Goal: Information Seeking & Learning: Learn about a topic

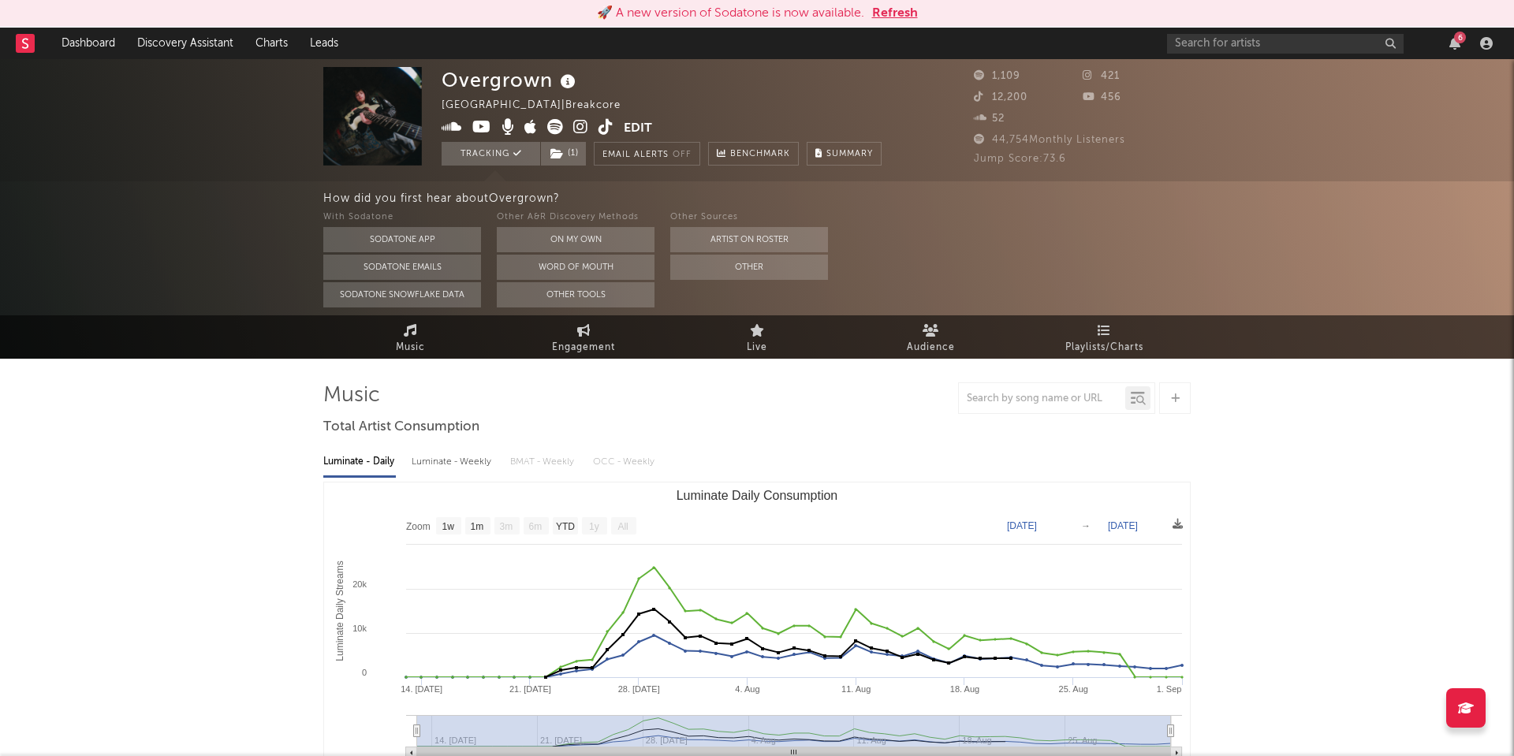
select select "1w"
click at [901, 10] on button "Refresh" at bounding box center [895, 13] width 46 height 19
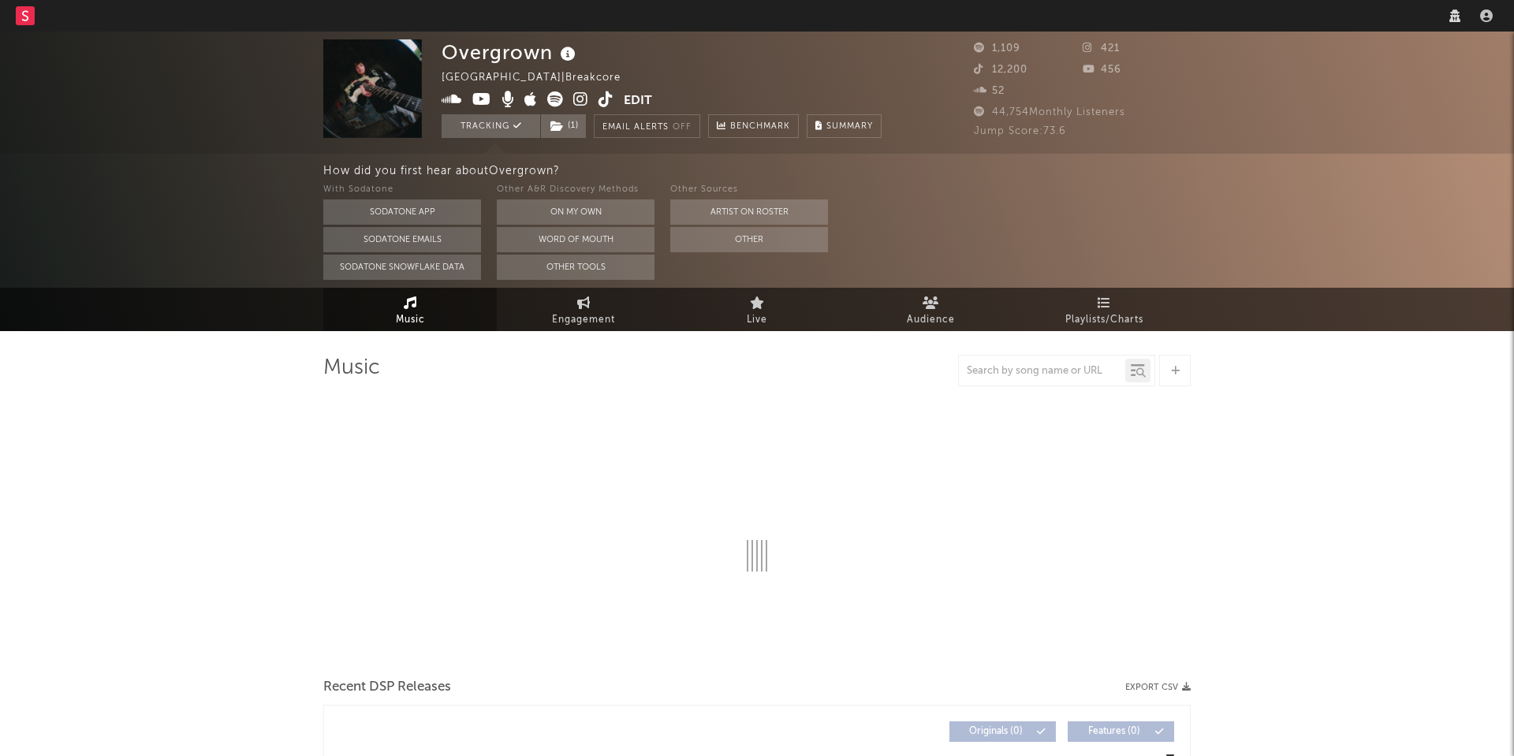
select select "1w"
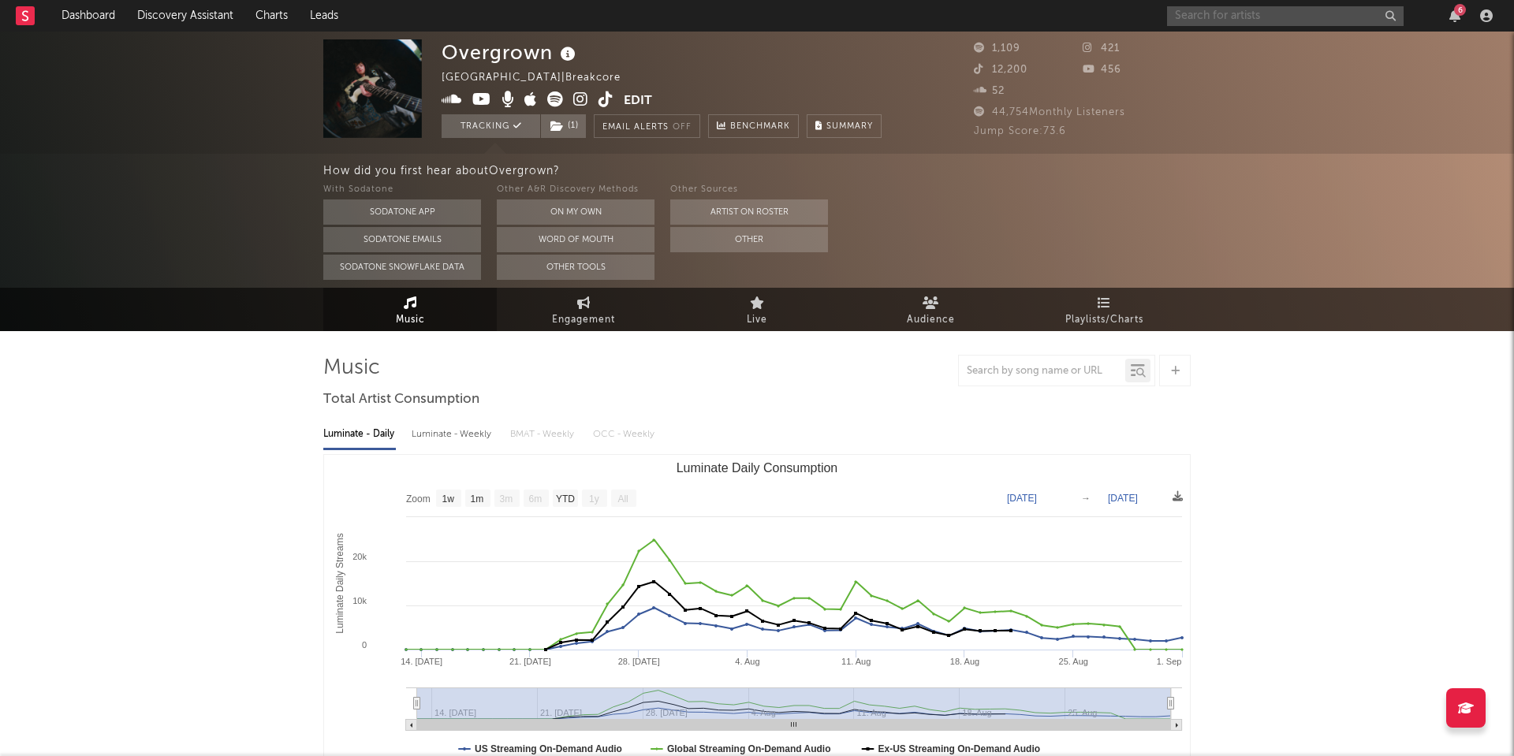
click at [1210, 17] on input "text" at bounding box center [1285, 16] width 237 height 20
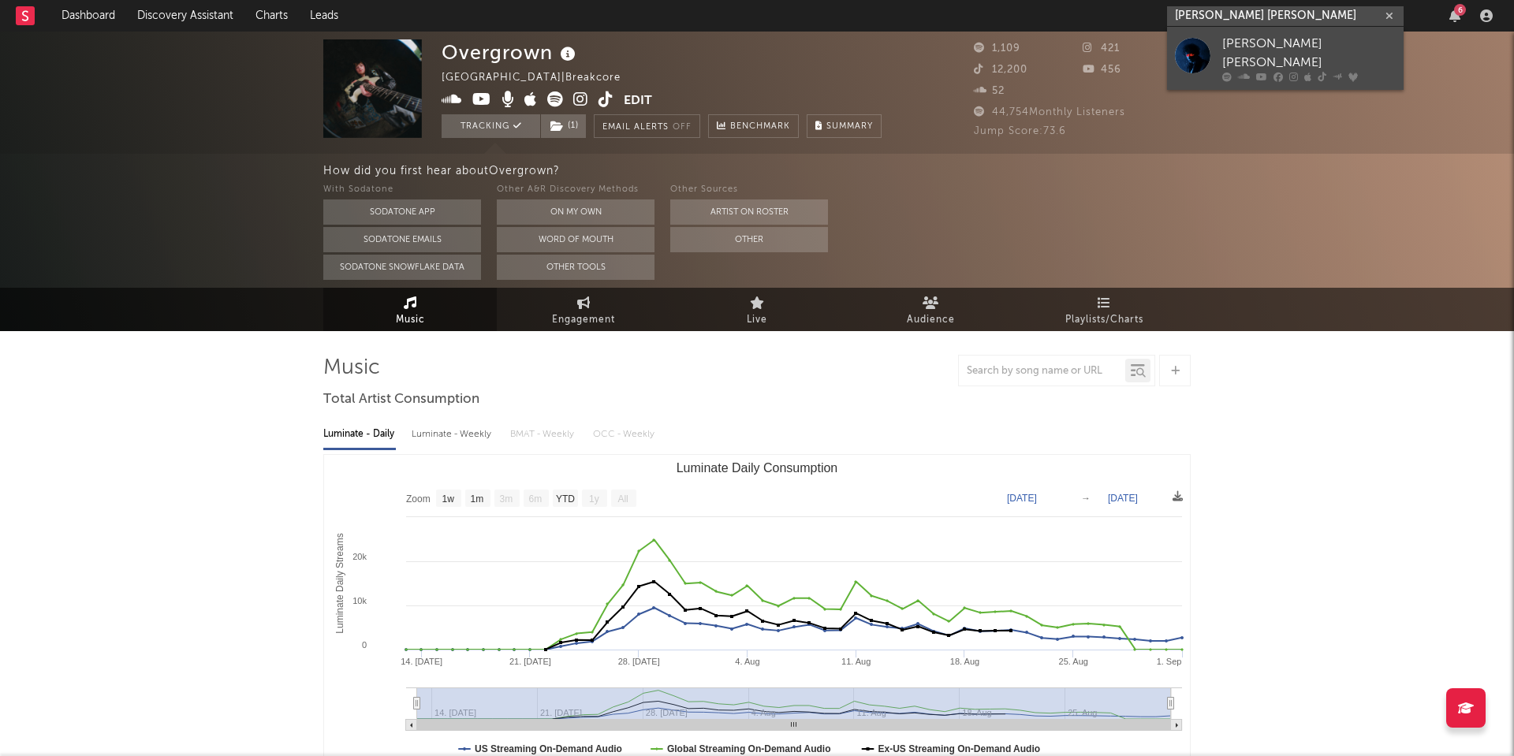
type input "[PERSON_NAME] [PERSON_NAME]"
click at [1220, 43] on link "[PERSON_NAME] [PERSON_NAME]" at bounding box center [1285, 58] width 237 height 63
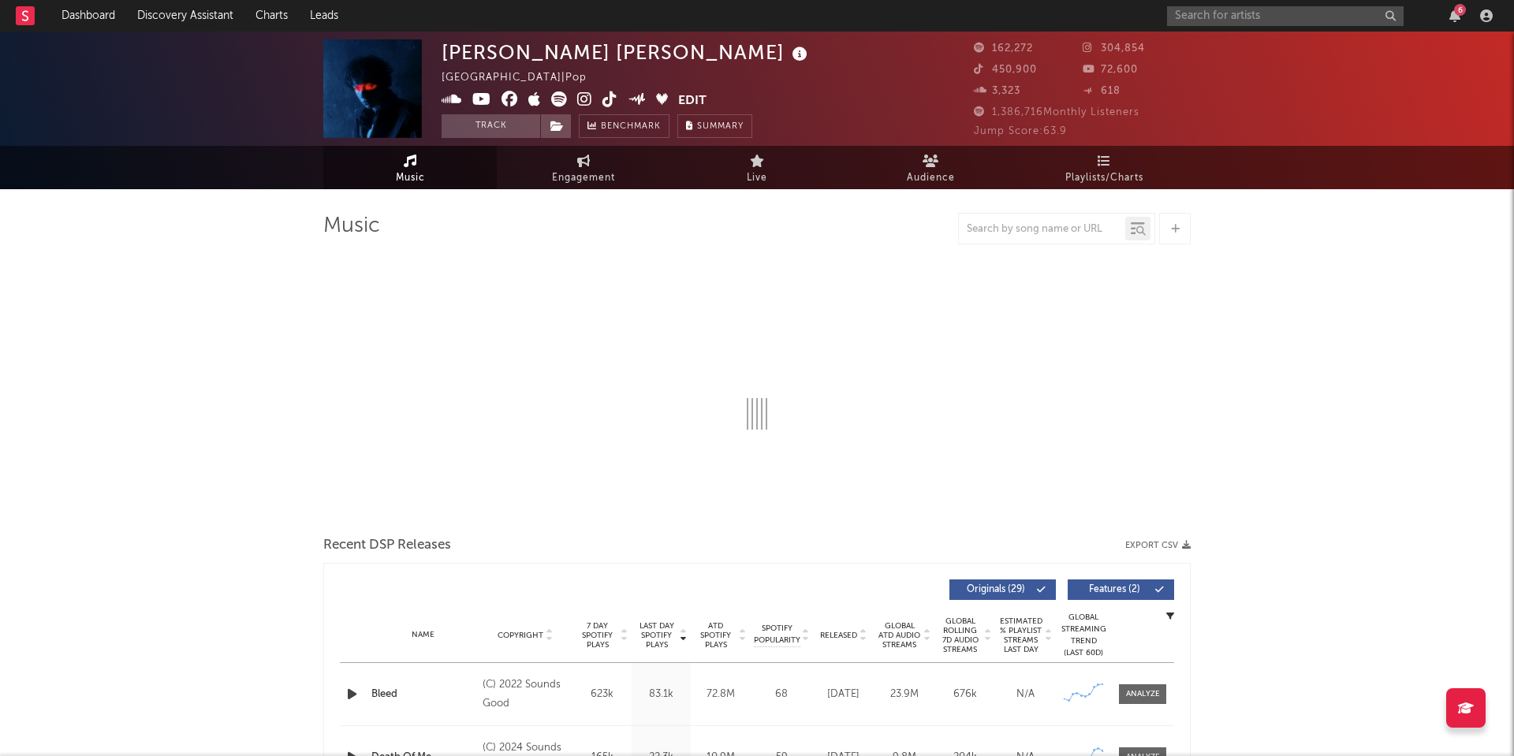
select select "6m"
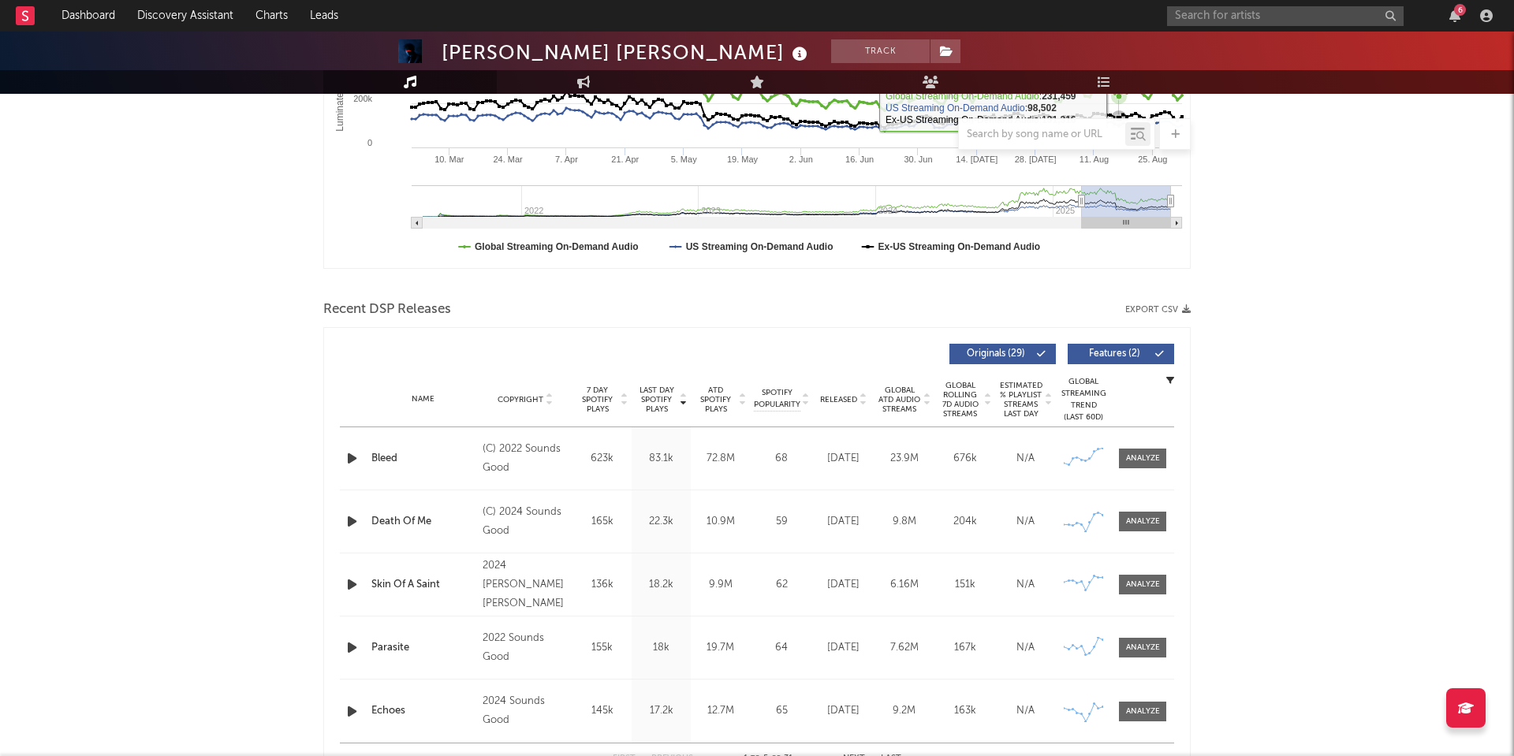
scroll to position [387, 0]
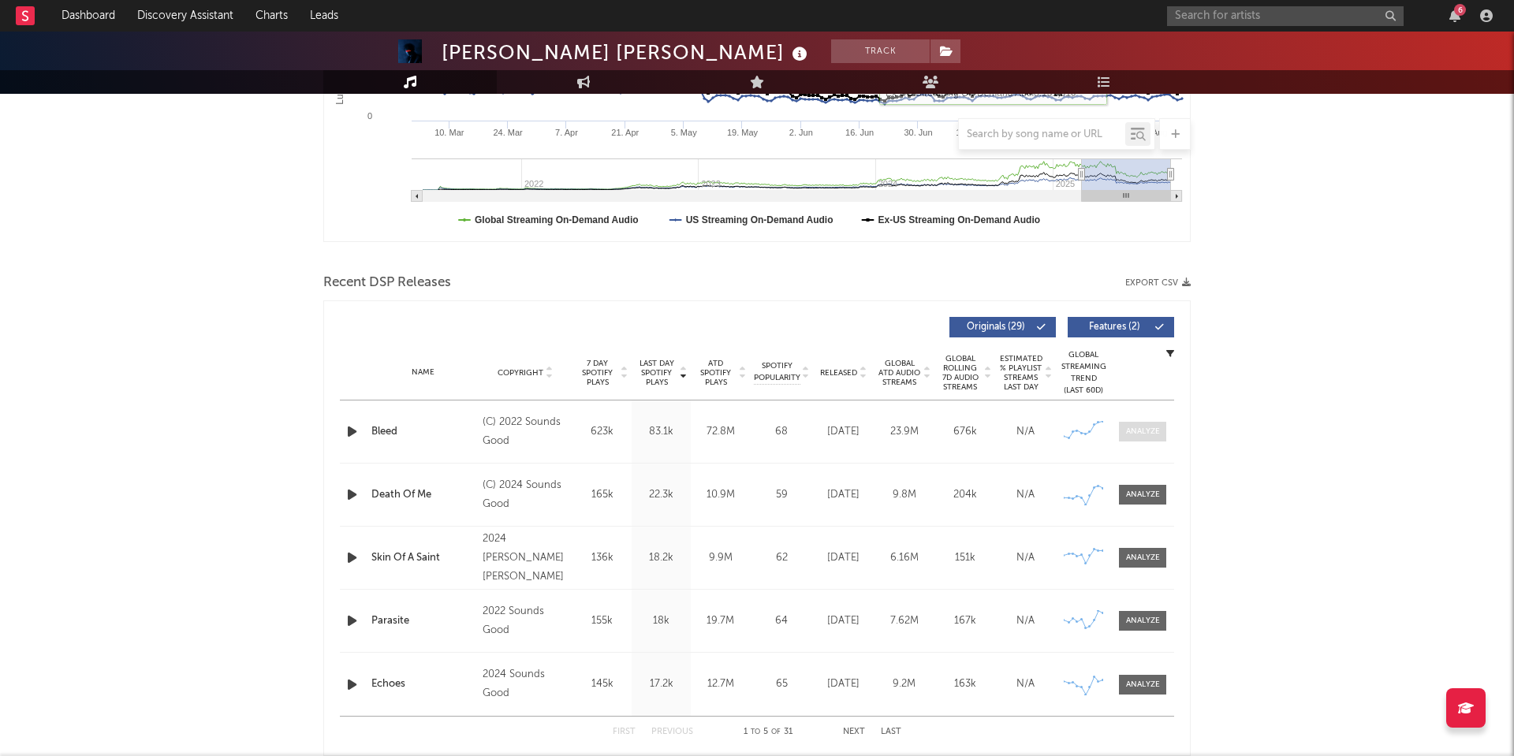
click at [1133, 436] on div at bounding box center [1143, 432] width 34 height 12
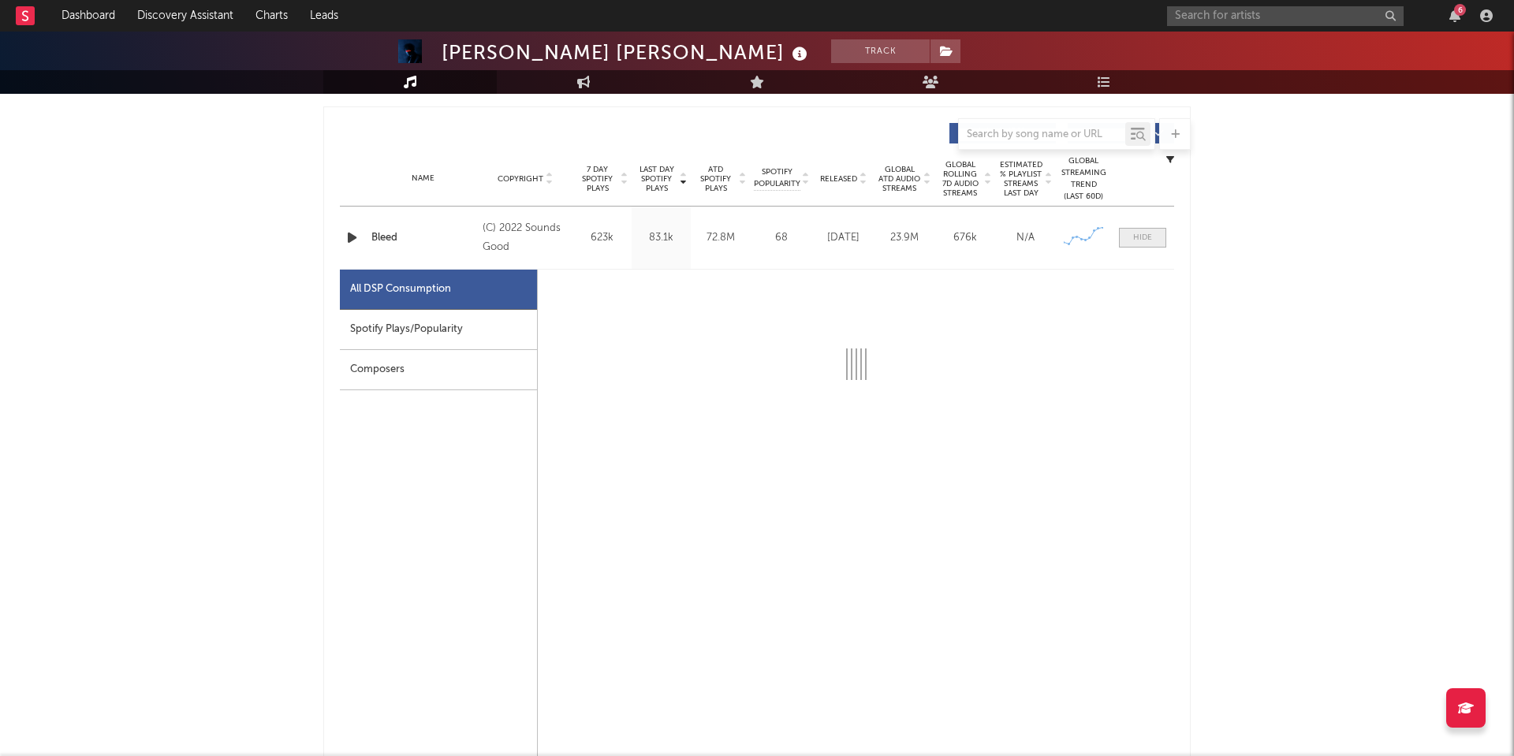
scroll to position [583, 0]
select select "6m"
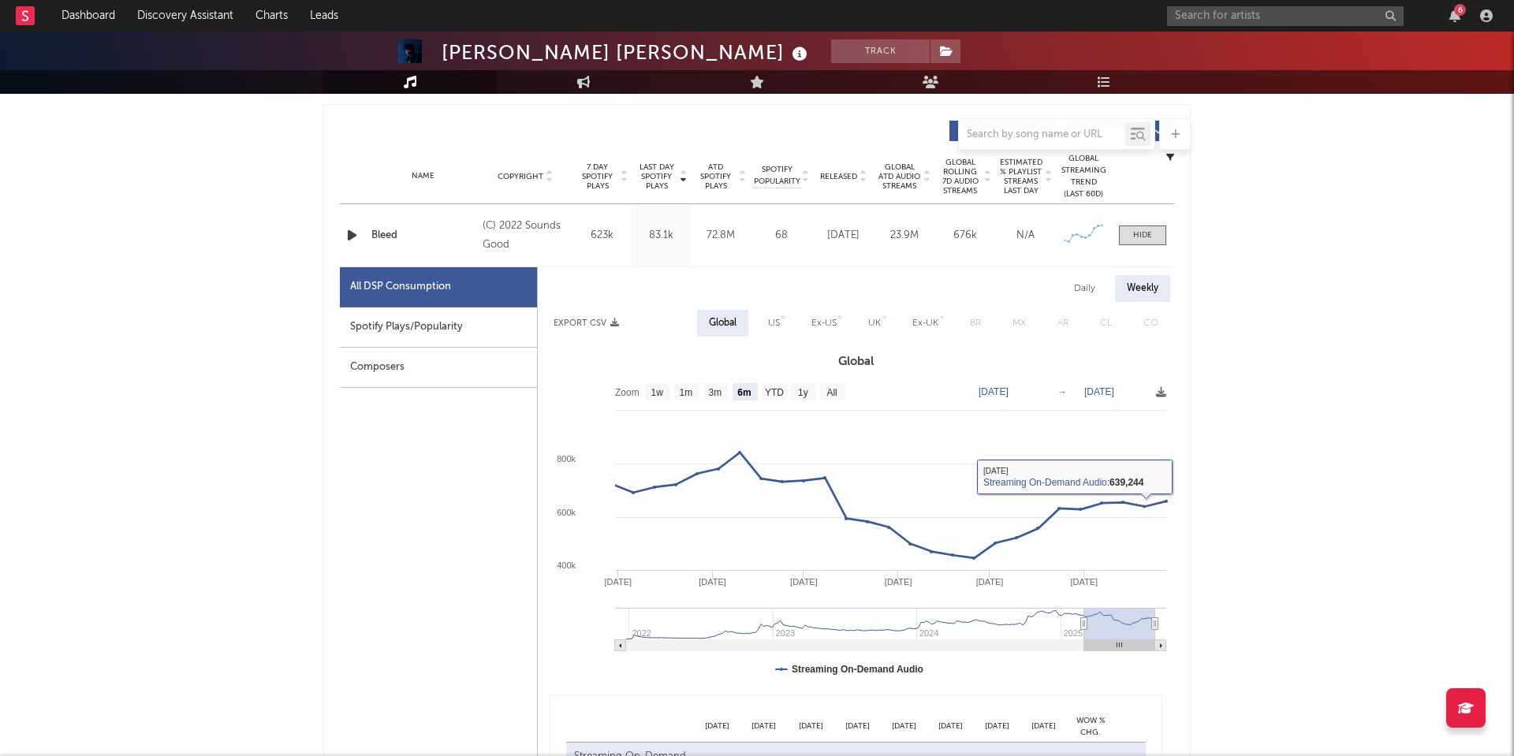
click at [1082, 286] on div "Daily" at bounding box center [1084, 288] width 45 height 27
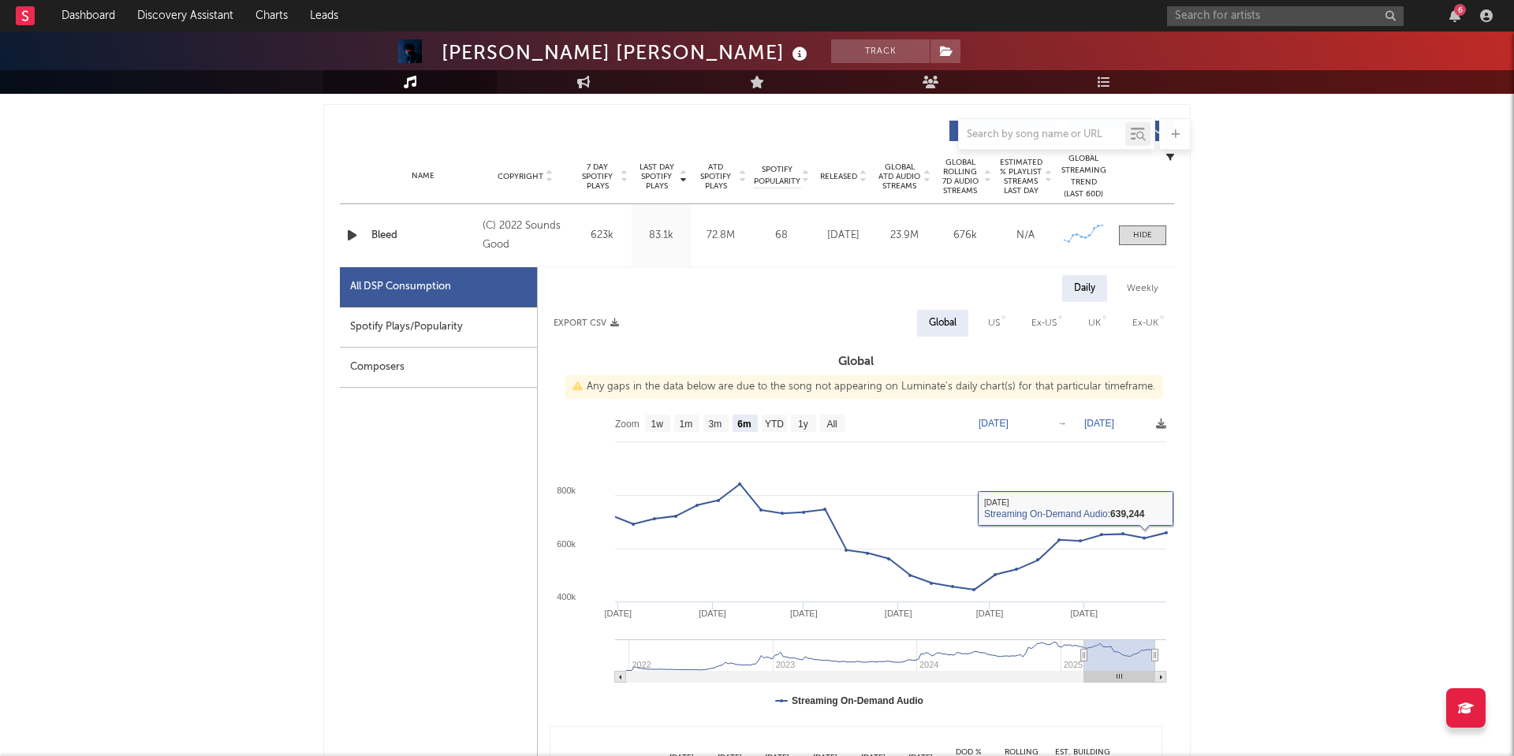
select select "6m"
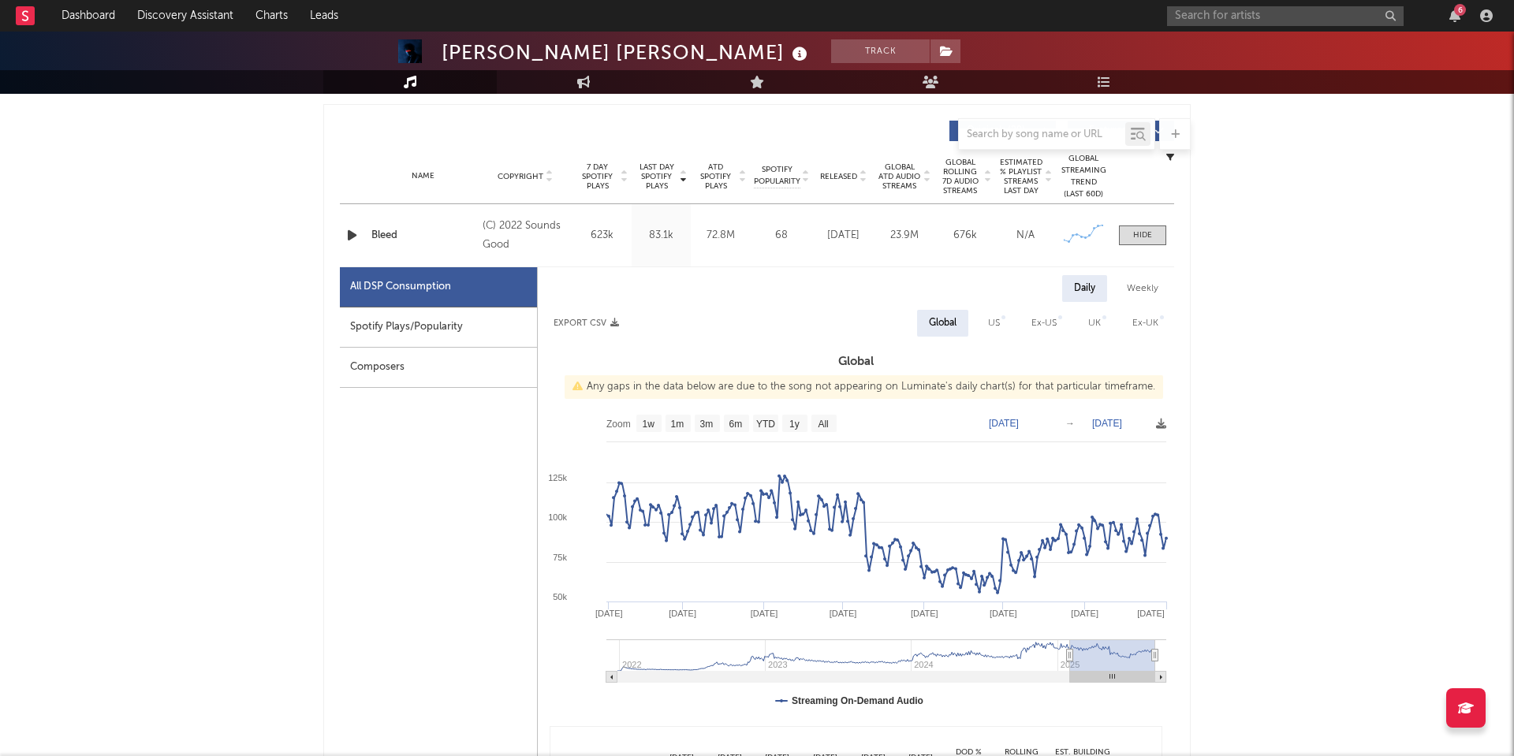
type input "[DATE]"
select select "6m"
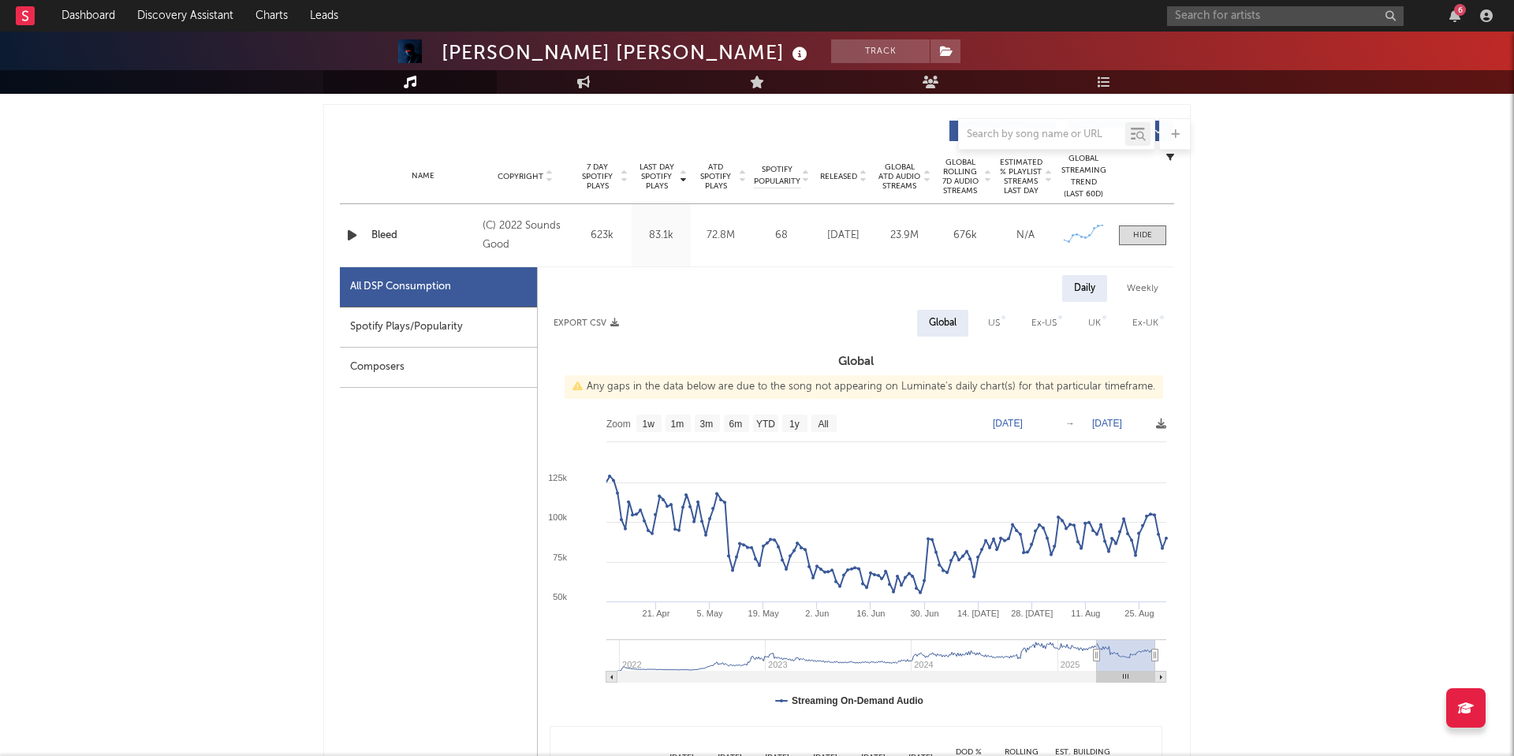
type input "[DATE]"
select select "3m"
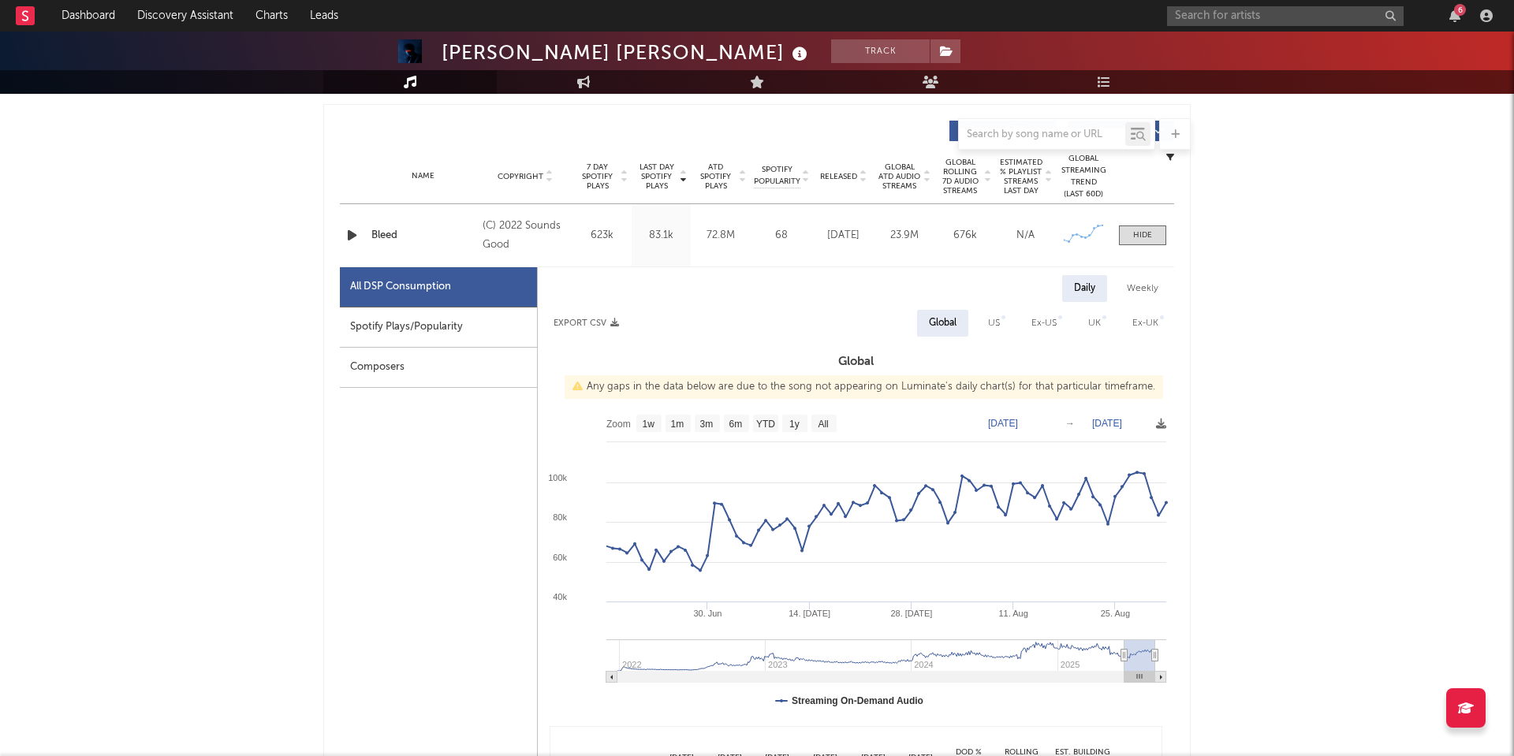
type input "[DATE]"
drag, startPoint x: 1079, startPoint y: 652, endPoint x: 1125, endPoint y: 643, distance: 47.5
click at [1125, 643] on g at bounding box center [886, 660] width 560 height 43
click at [1142, 286] on div "Weekly" at bounding box center [1142, 288] width 55 height 27
select select "6m"
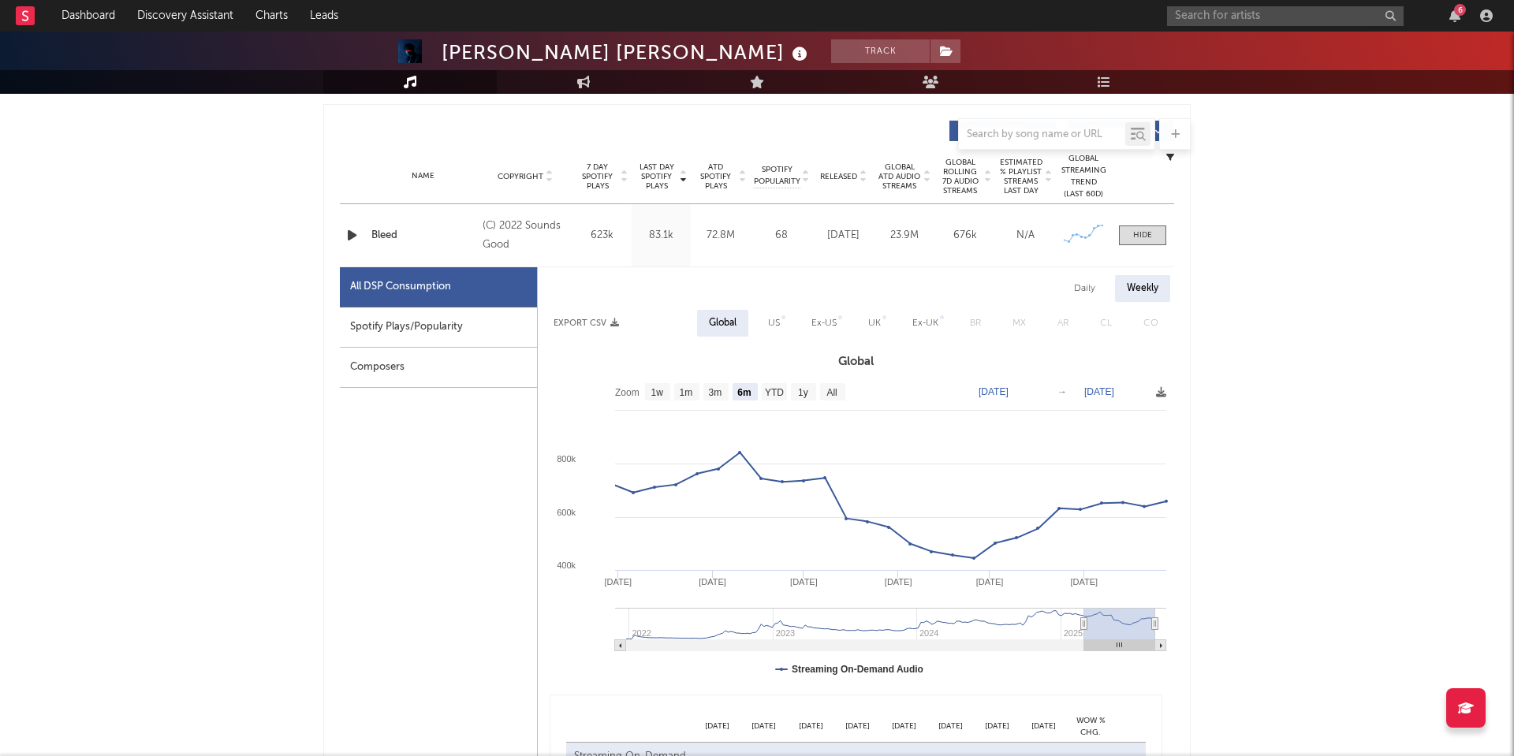
click at [1093, 288] on div "Daily" at bounding box center [1084, 288] width 45 height 27
select select "6m"
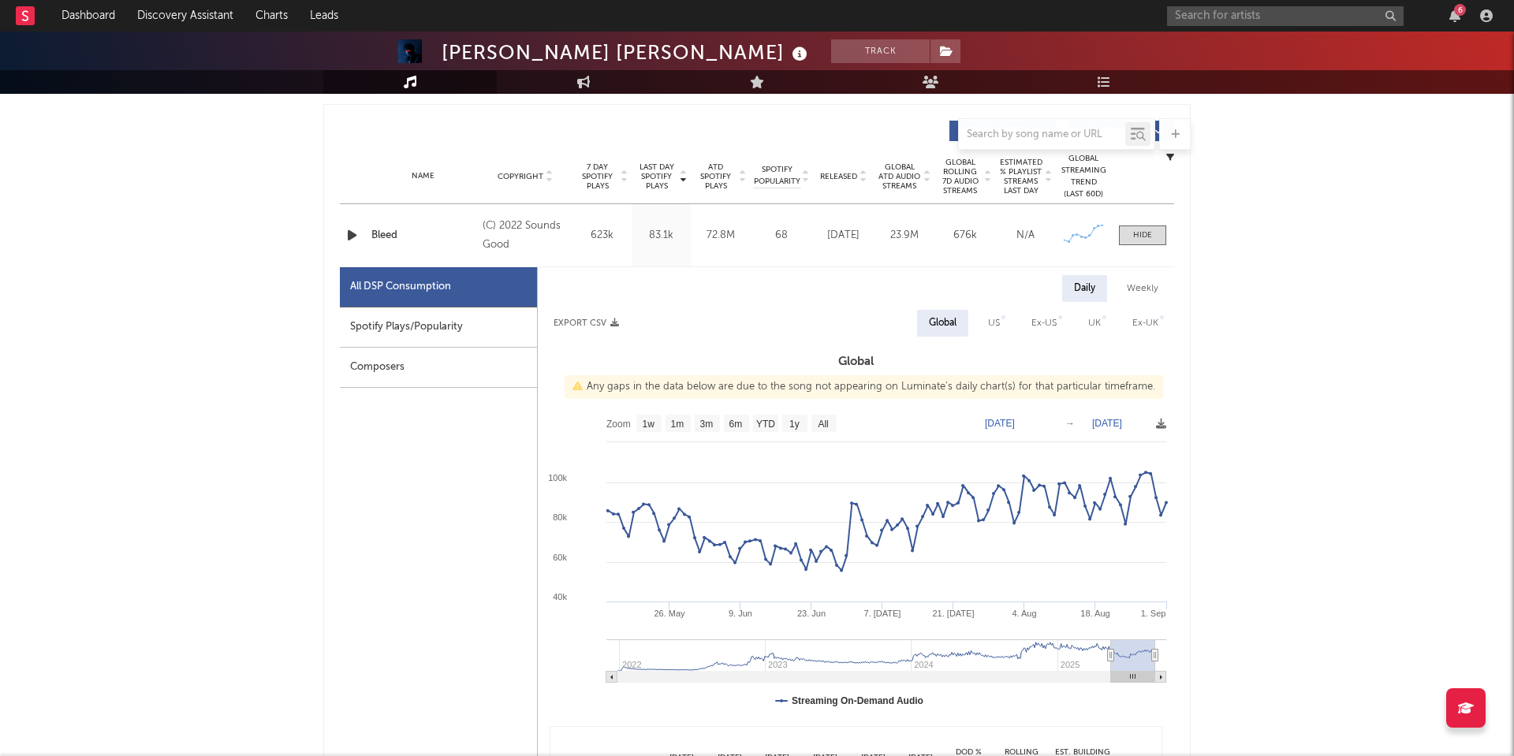
type input "2025-05-29"
select select "3m"
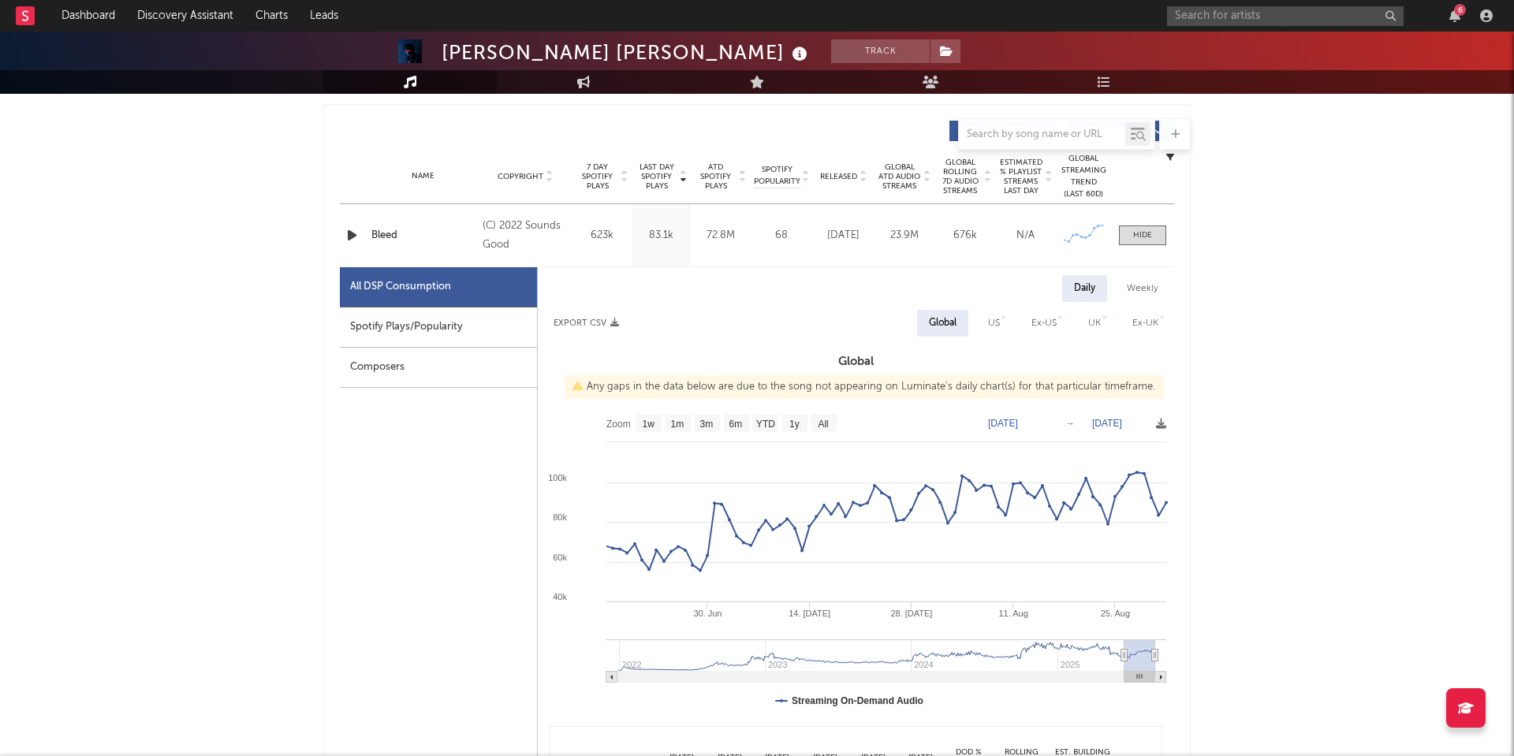
type input "[DATE]"
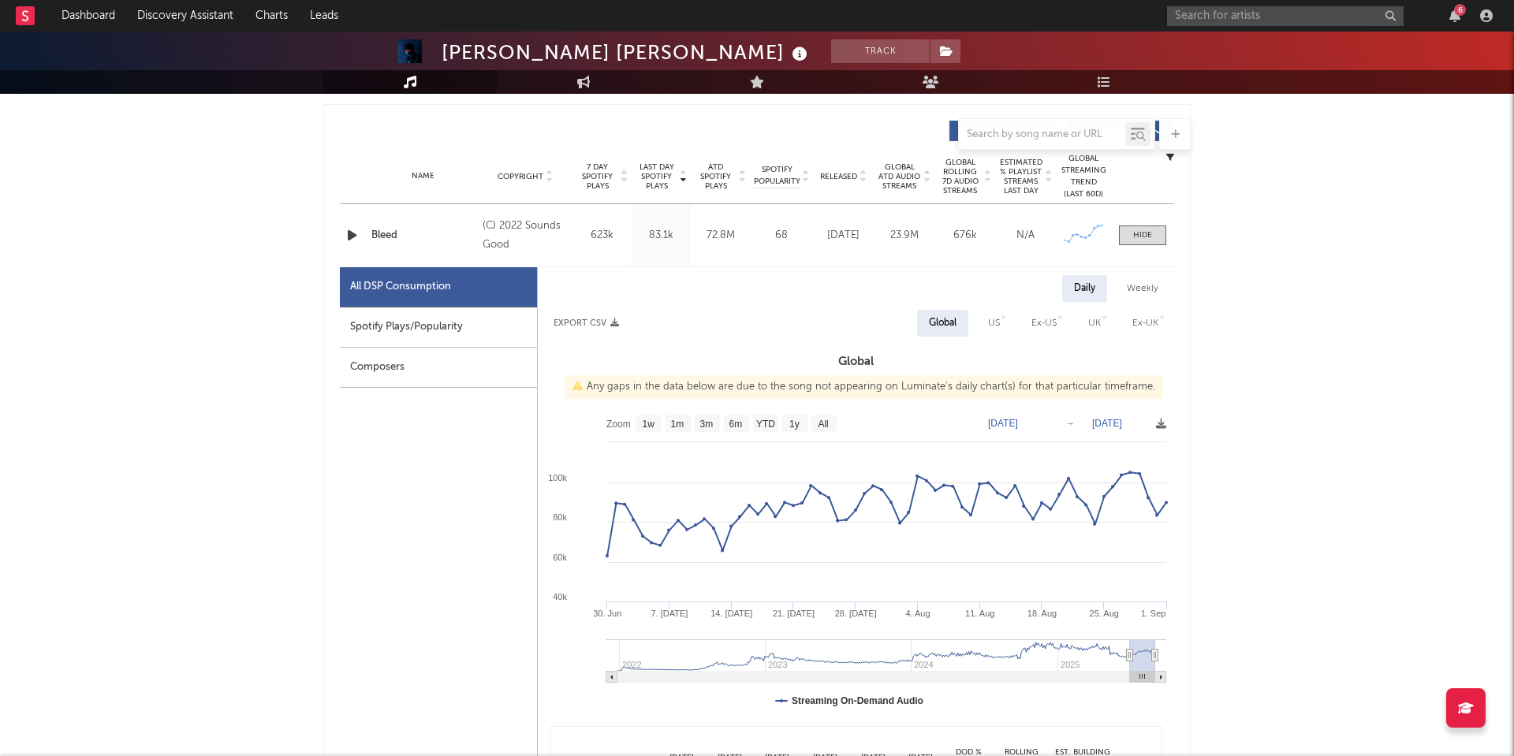
drag, startPoint x: 1081, startPoint y: 654, endPoint x: 1130, endPoint y: 651, distance: 49.0
click at [1130, 651] on icon at bounding box center [1130, 656] width 6 height 12
click at [996, 319] on div "US" at bounding box center [994, 323] width 12 height 19
select select "6m"
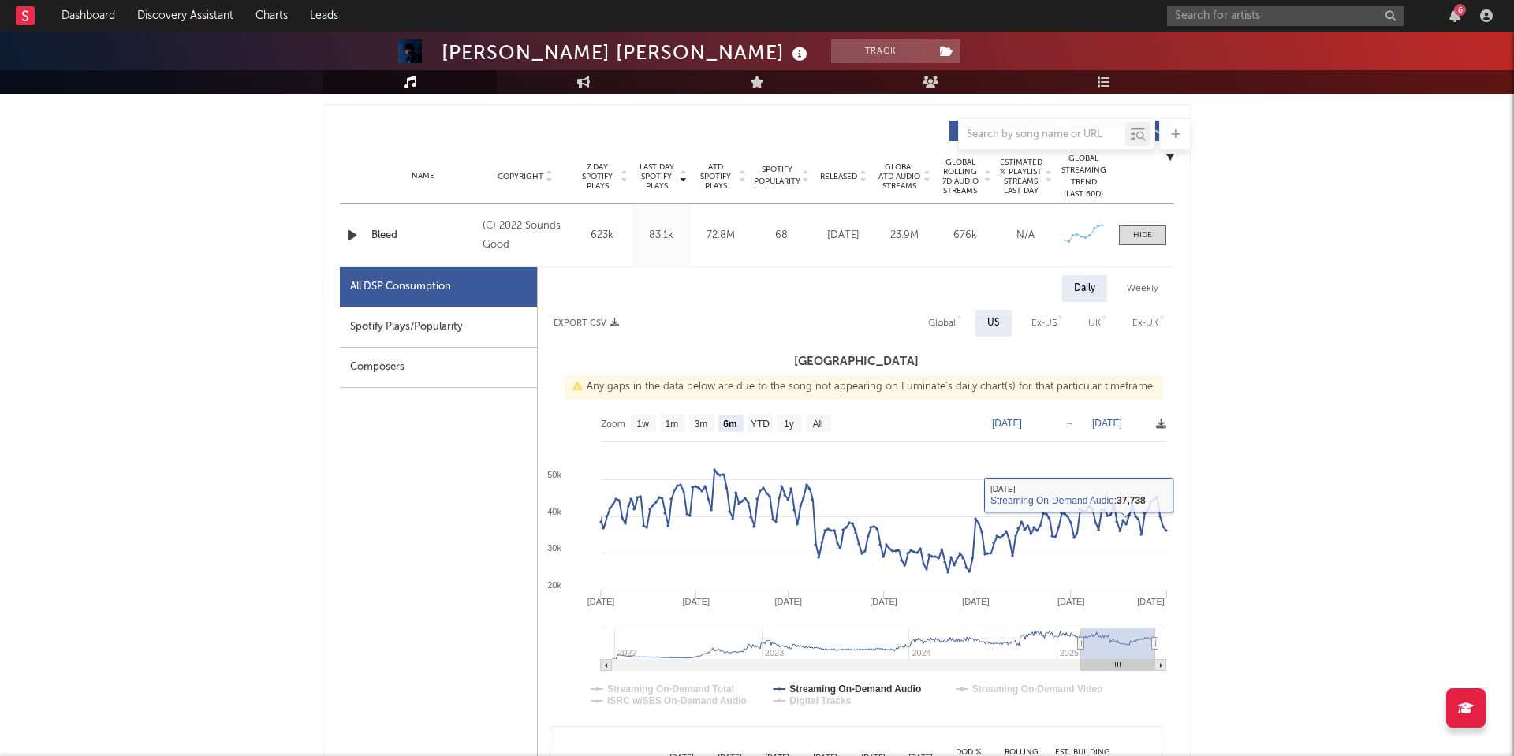
click at [945, 322] on div "Global" at bounding box center [942, 323] width 28 height 19
select select "6m"
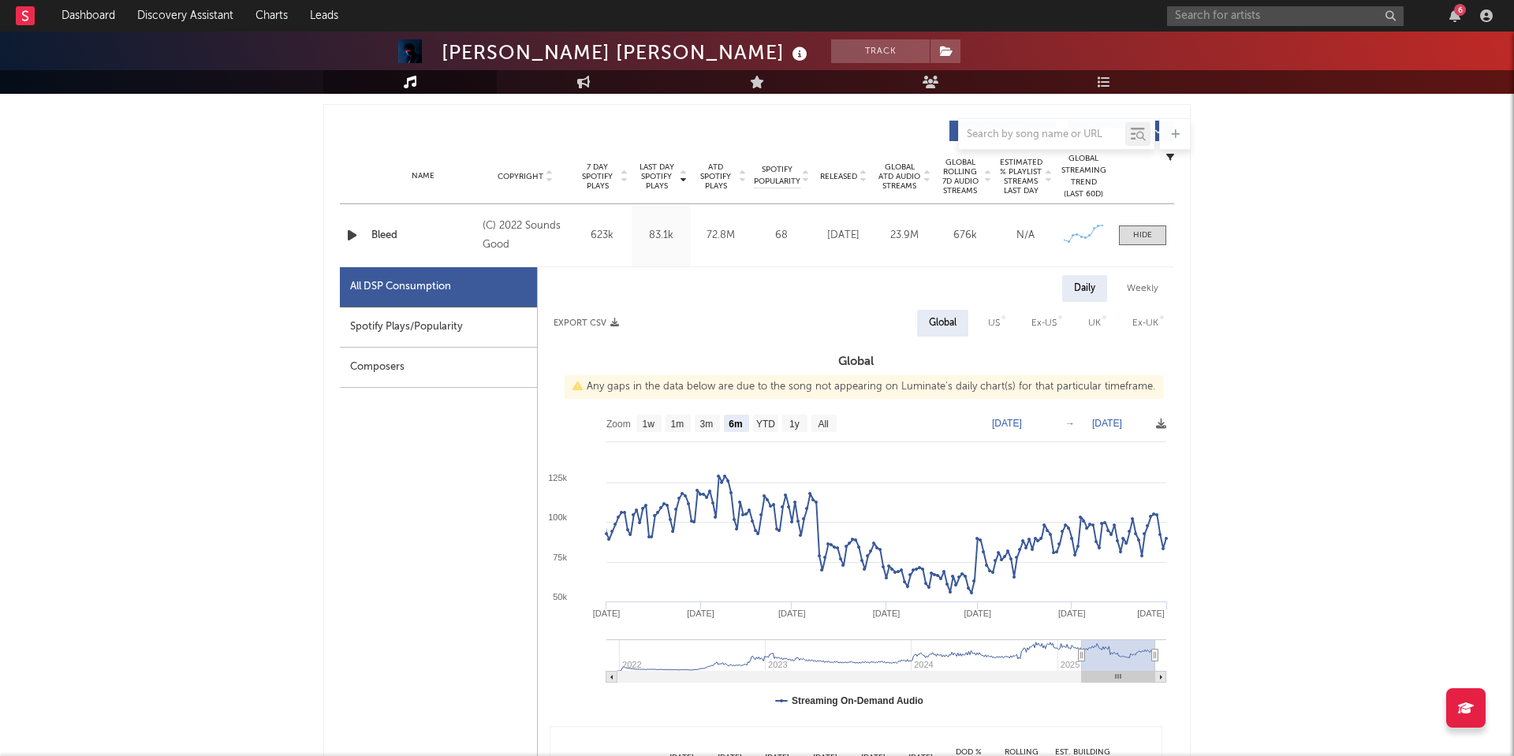
click at [1142, 293] on div "Weekly" at bounding box center [1142, 288] width 55 height 27
select select "6m"
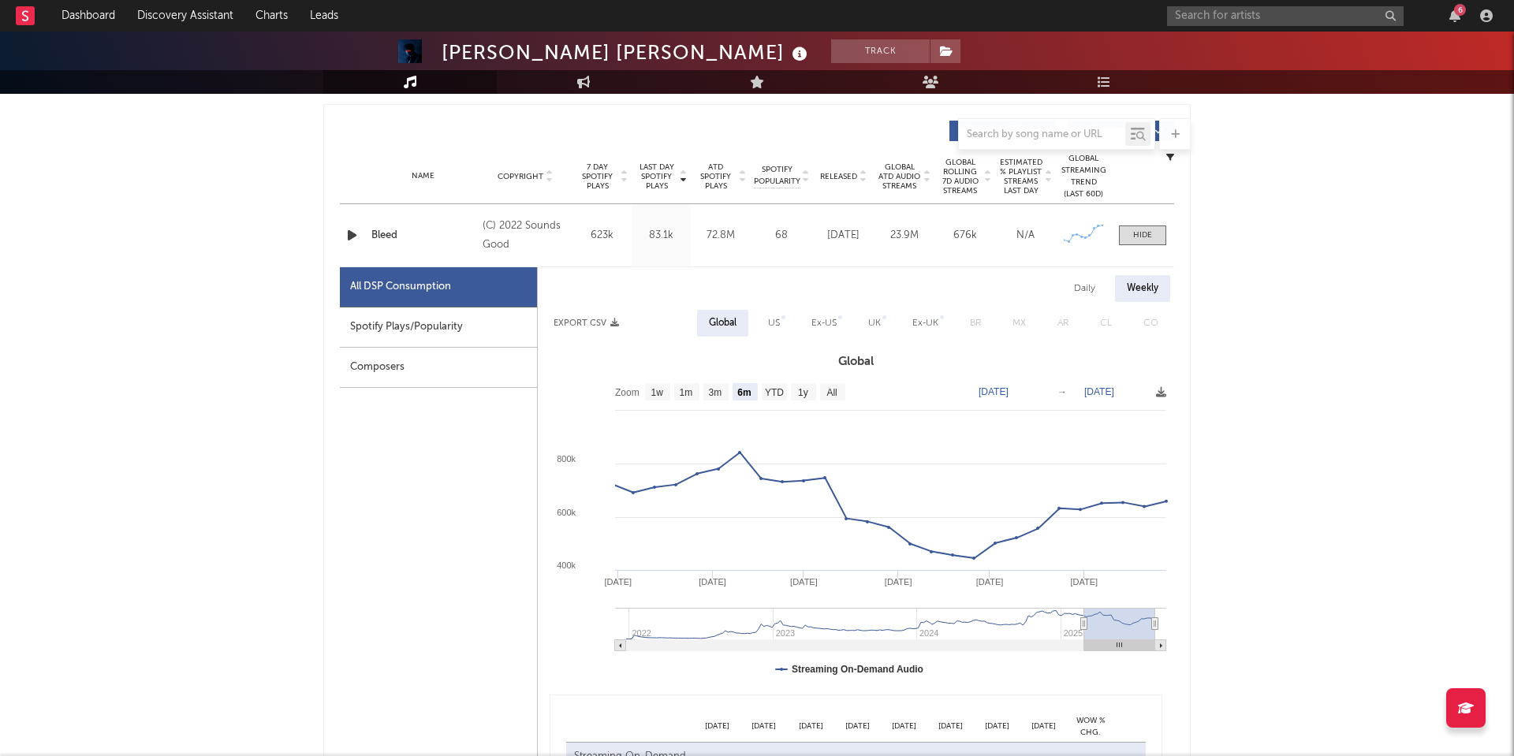
click at [1090, 286] on div "Daily" at bounding box center [1084, 288] width 45 height 27
select select "6m"
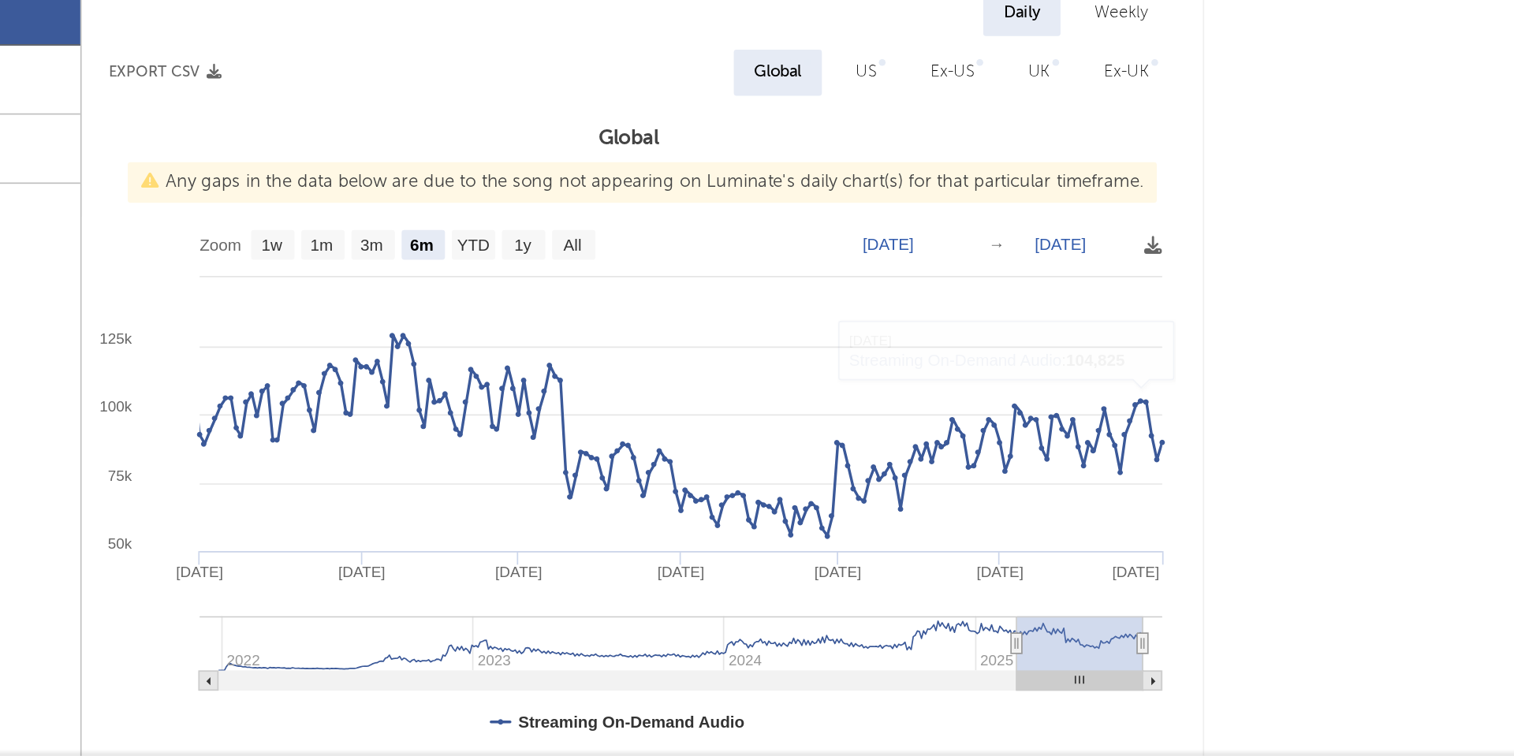
scroll to position [553, 0]
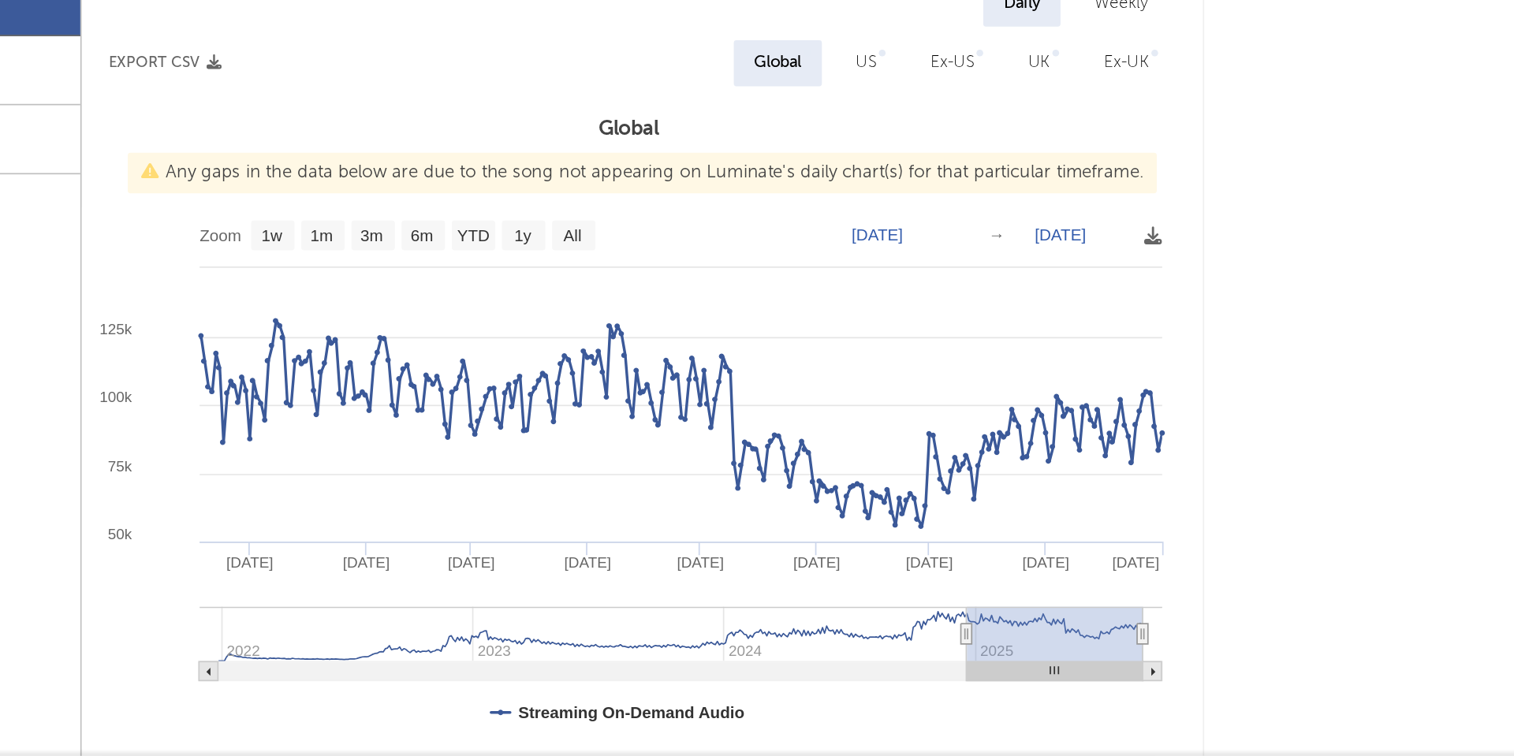
type input "[DATE]"
select select "6m"
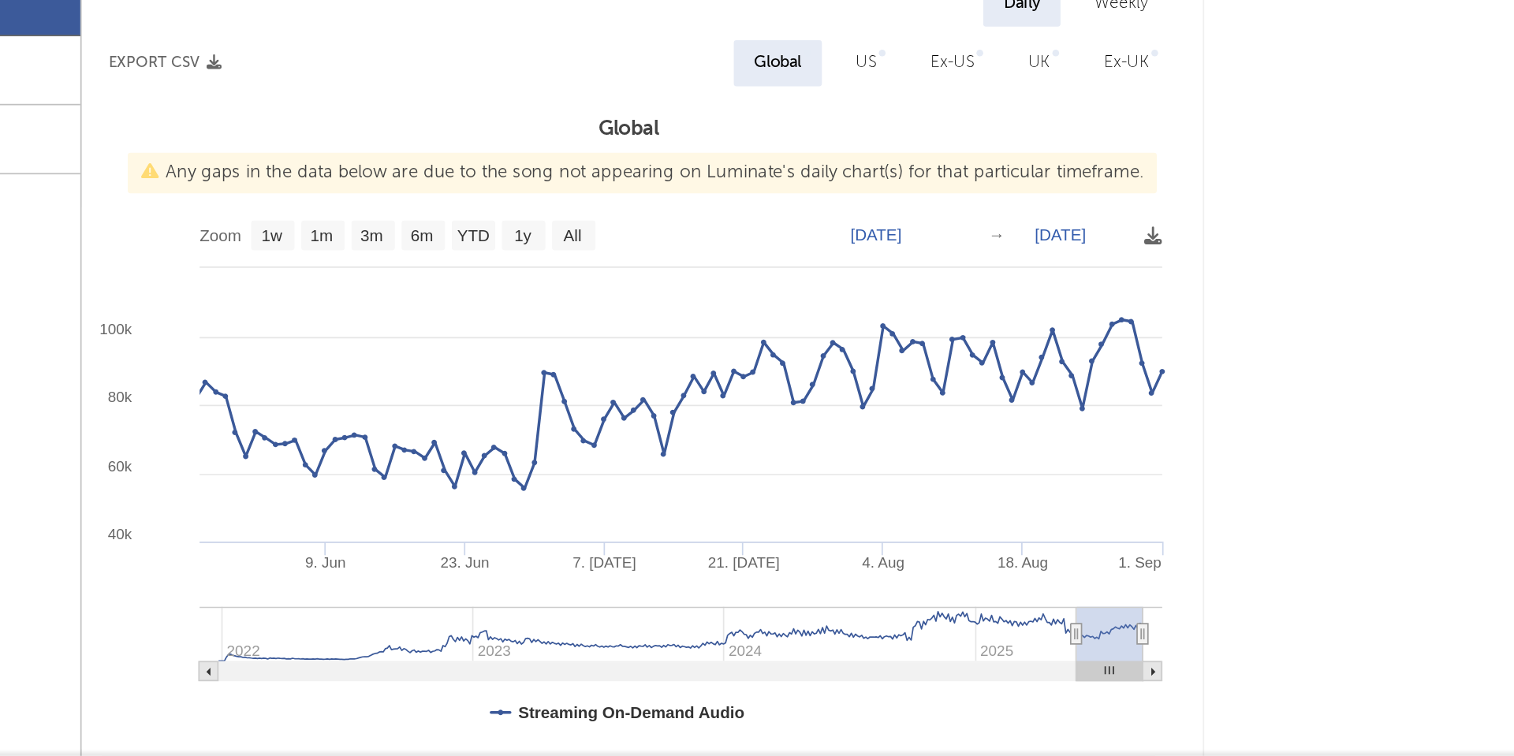
type input "2025-05-29"
select select "3m"
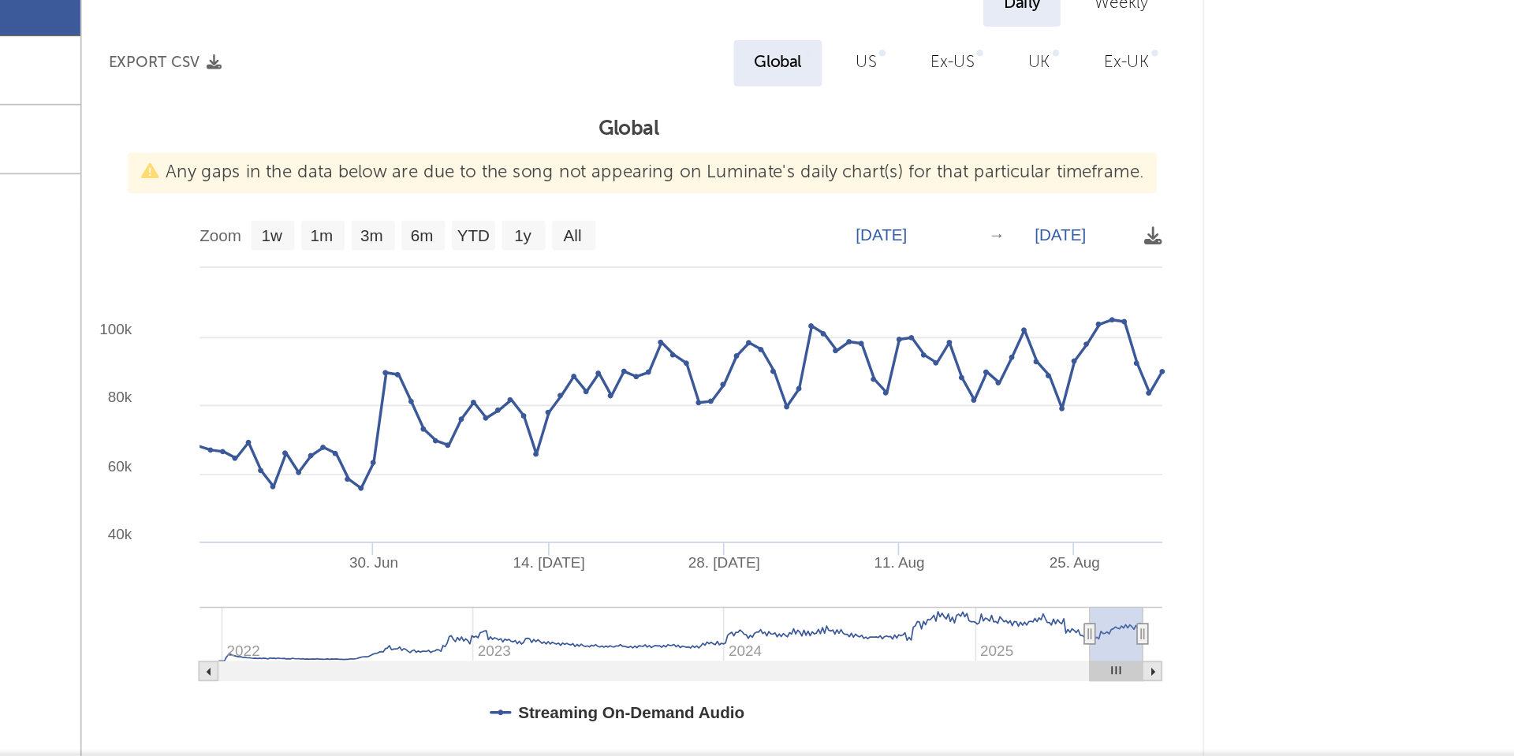
type input "[DATE]"
drag, startPoint x: 591, startPoint y: 370, endPoint x: 632, endPoint y: 366, distance: 42.0
click at [1121, 680] on icon at bounding box center [1124, 686] width 6 height 12
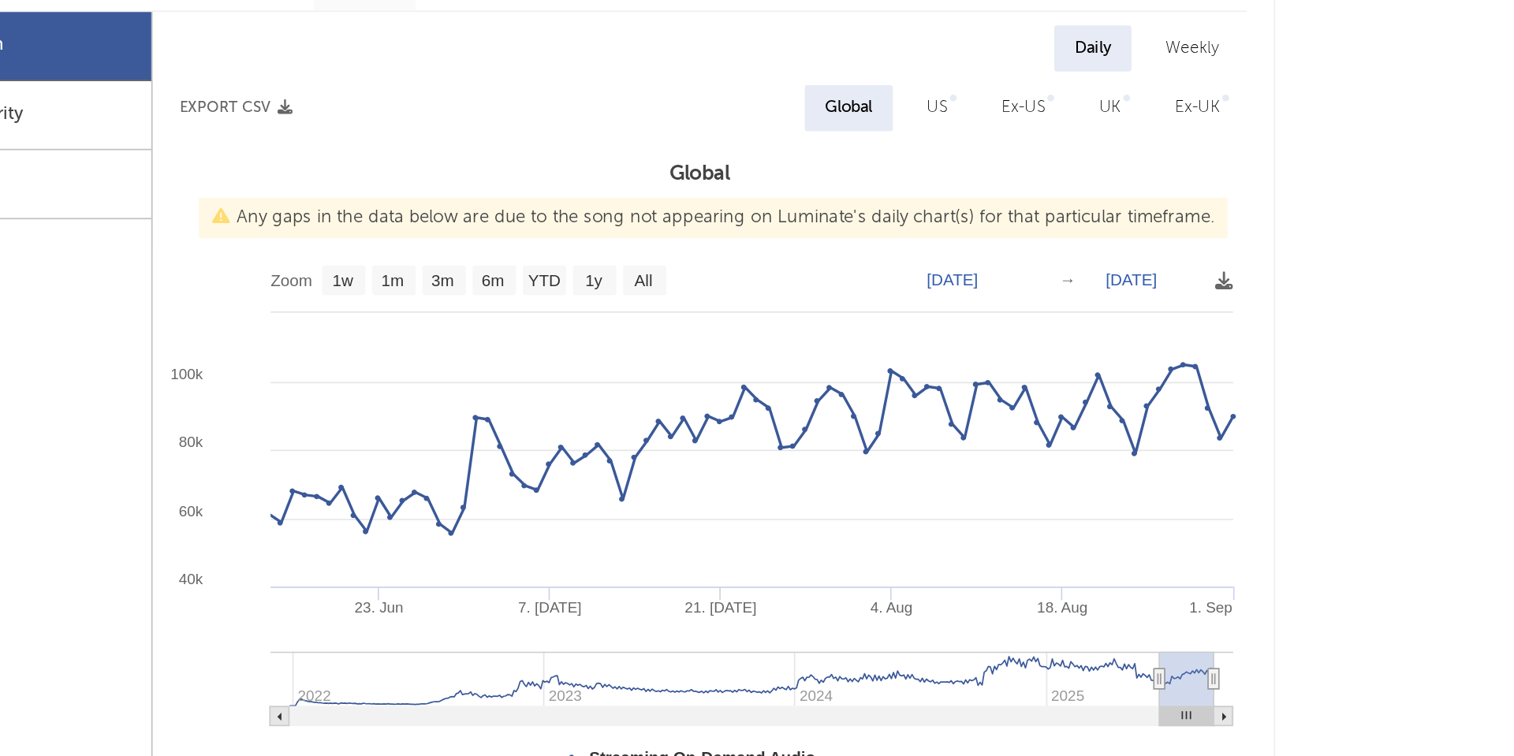
scroll to position [748, 0]
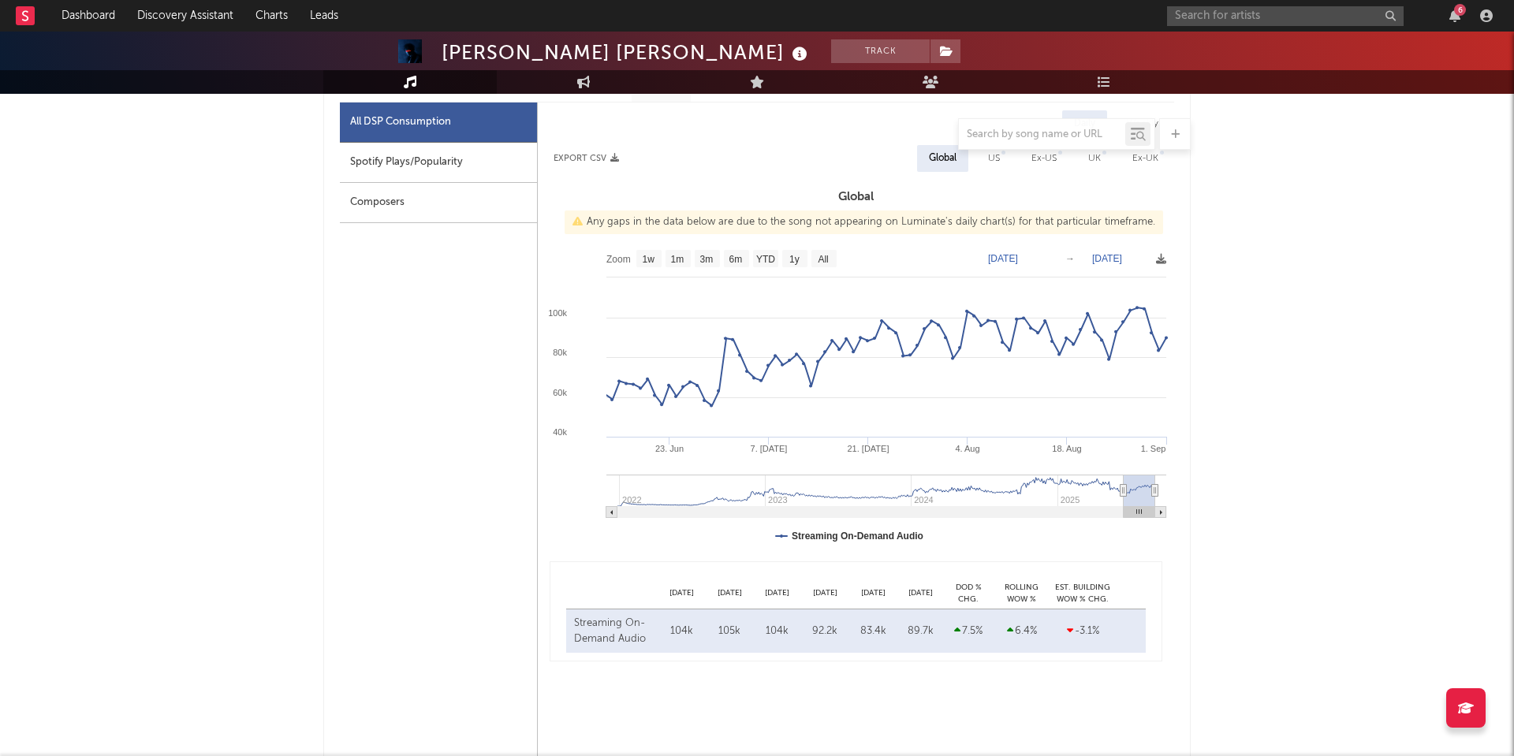
select select "3m"
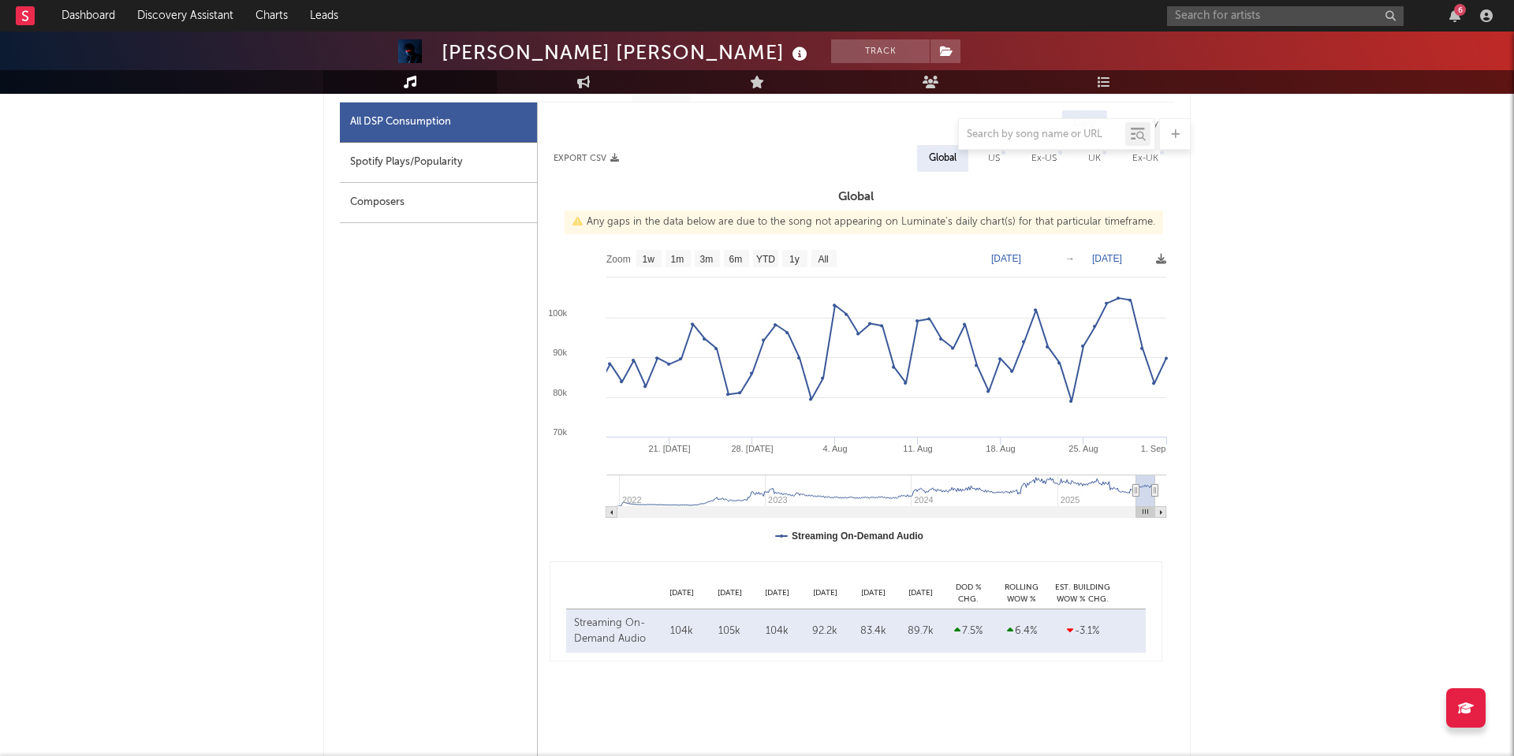
type input "2025-07-31"
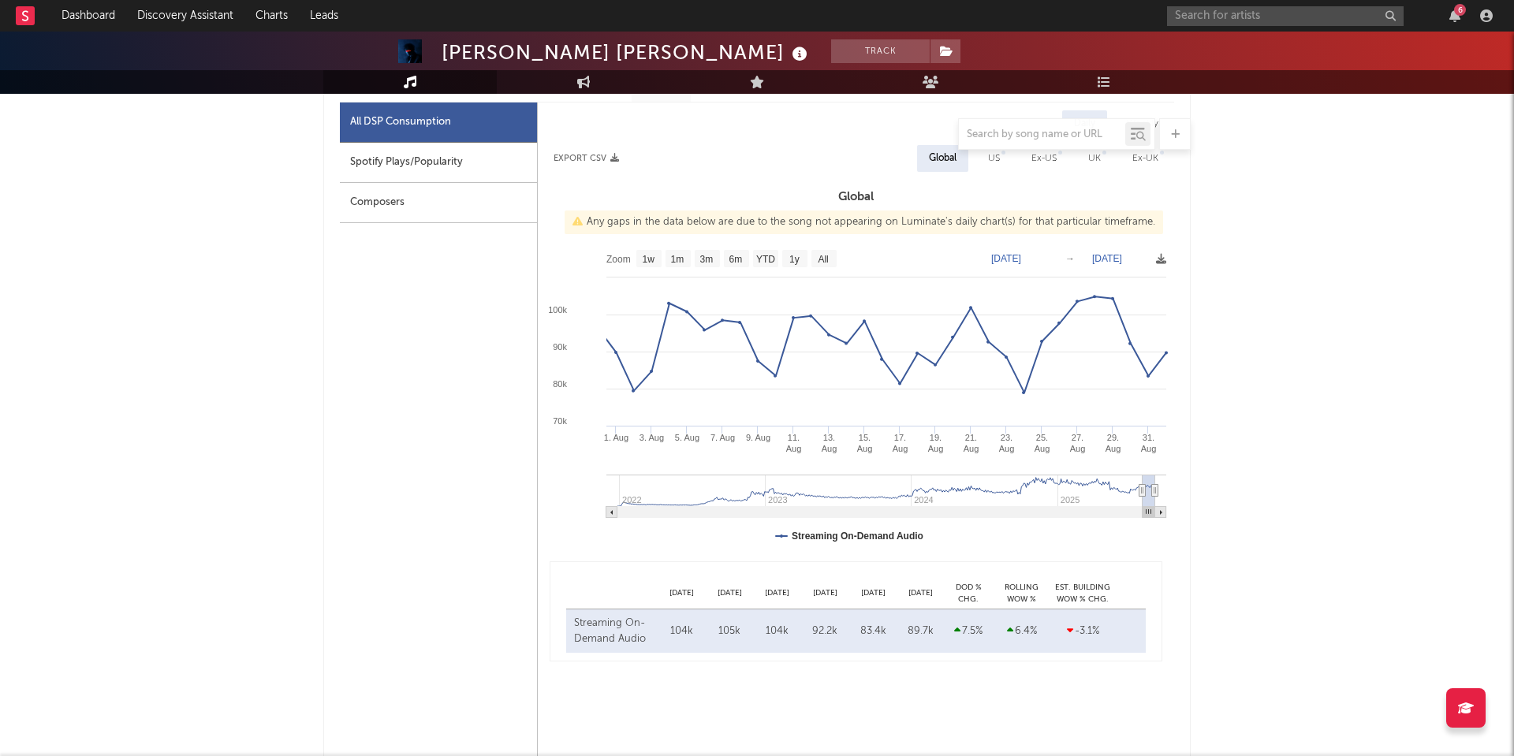
select select "1m"
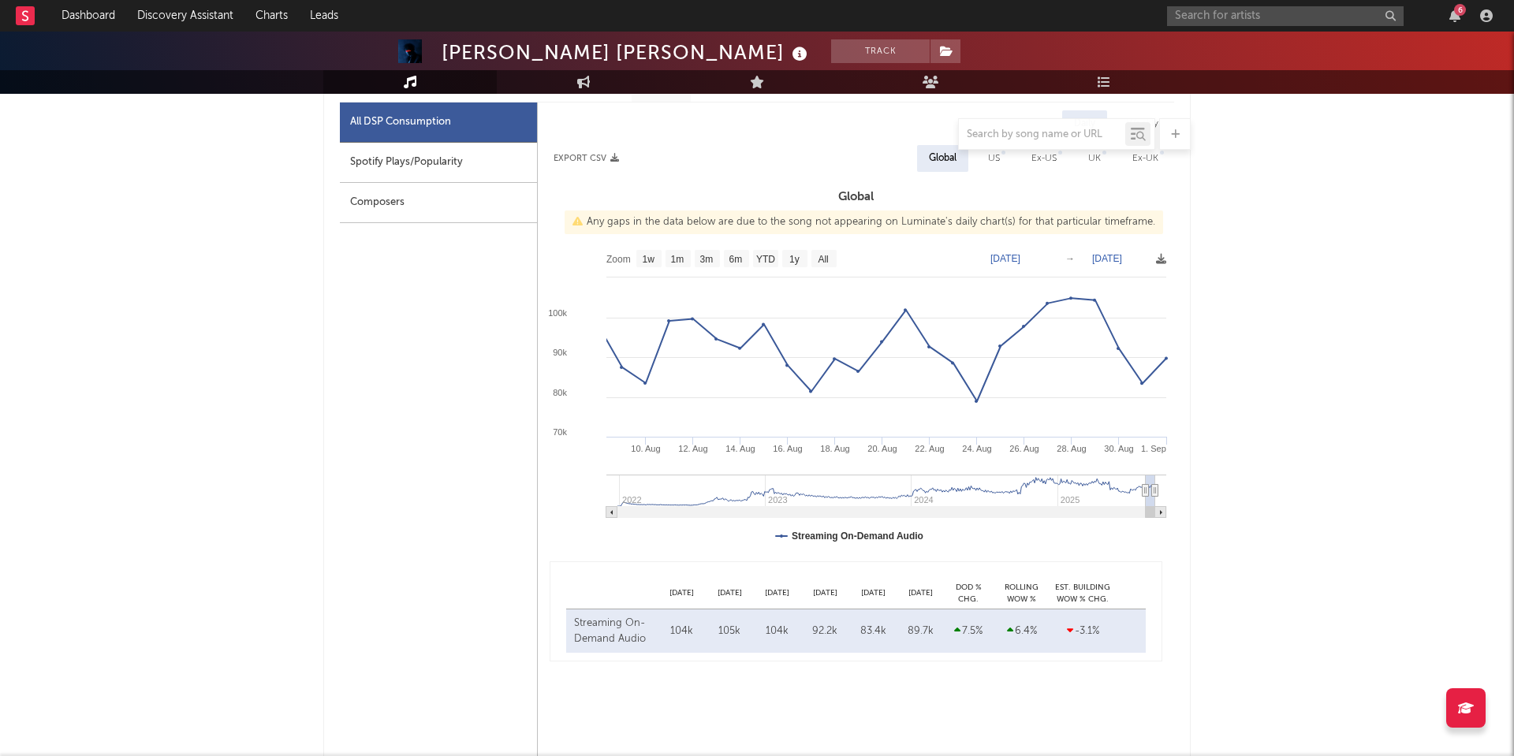
type input "2025-08-04"
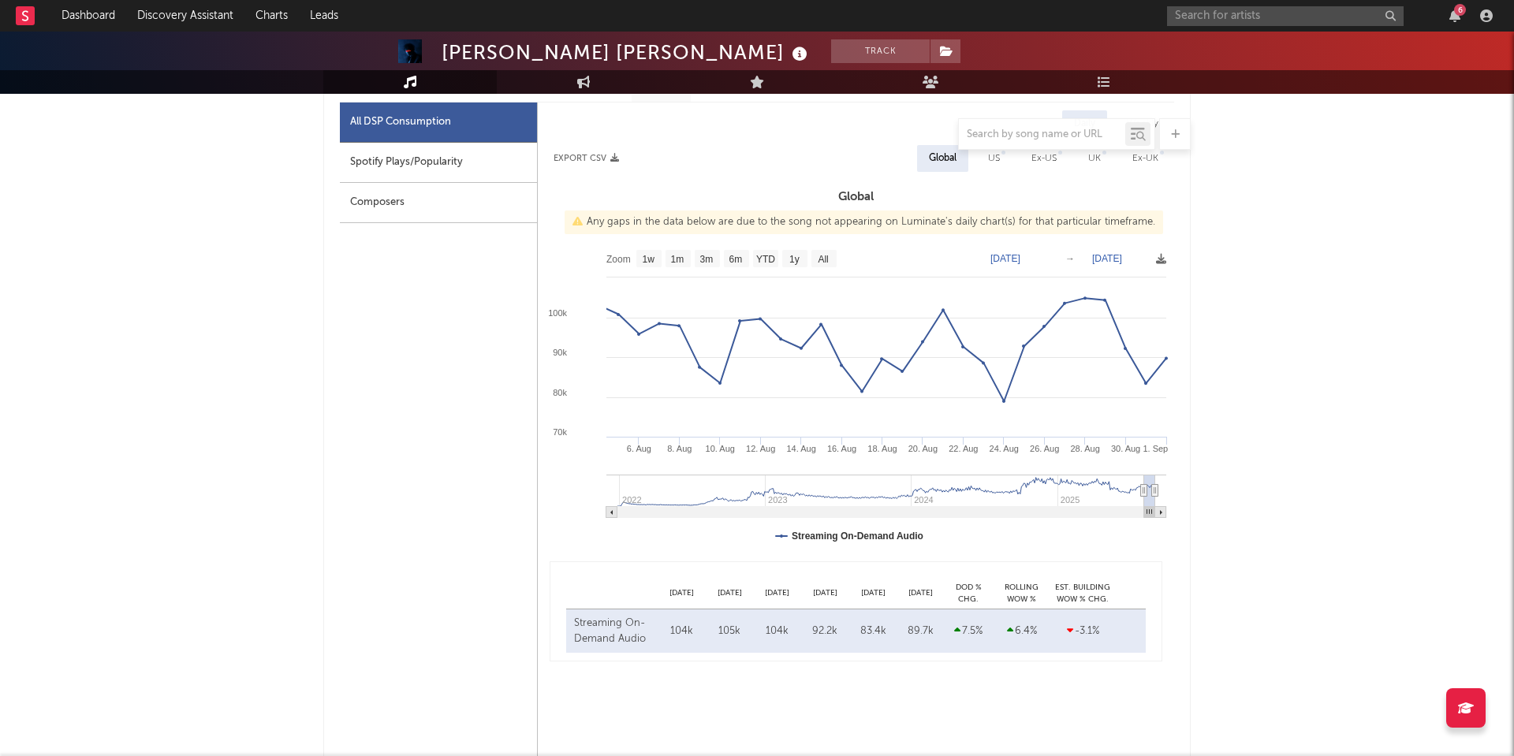
select select "1m"
type input "2025-08-02"
drag, startPoint x: 1120, startPoint y: 488, endPoint x: 1143, endPoint y: 486, distance: 23.0
click at [1143, 486] on icon at bounding box center [1143, 491] width 6 height 12
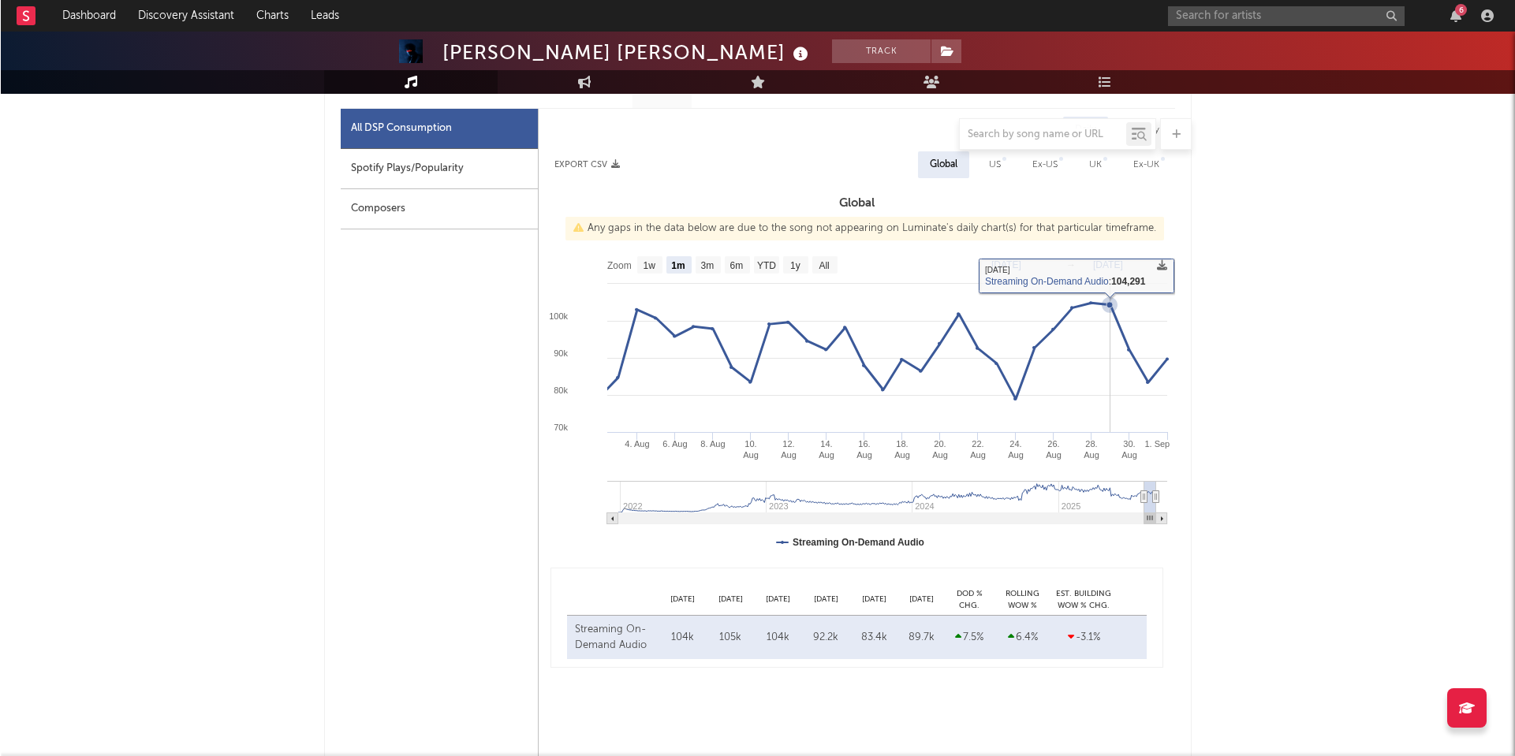
scroll to position [744, 0]
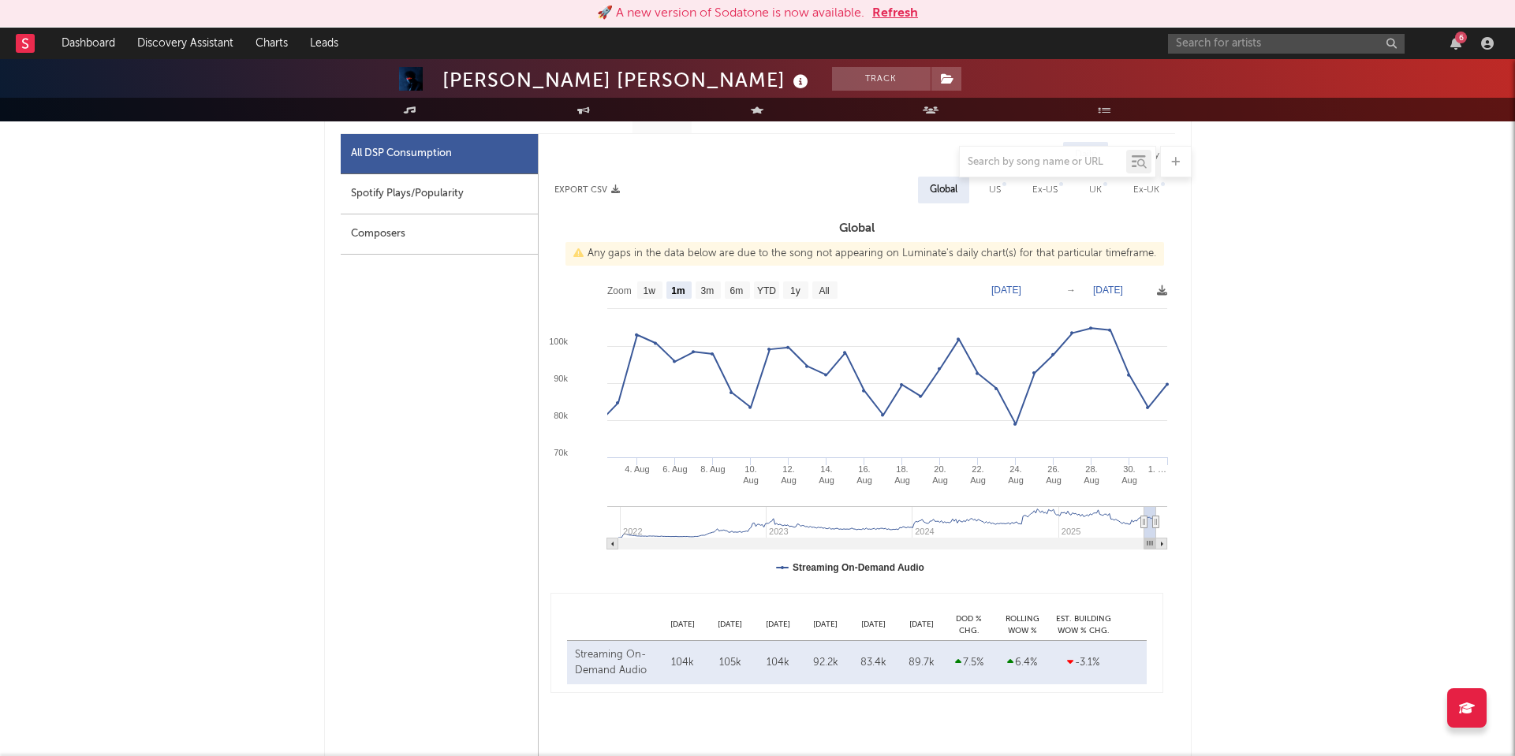
click at [901, 13] on button "Refresh" at bounding box center [895, 13] width 46 height 19
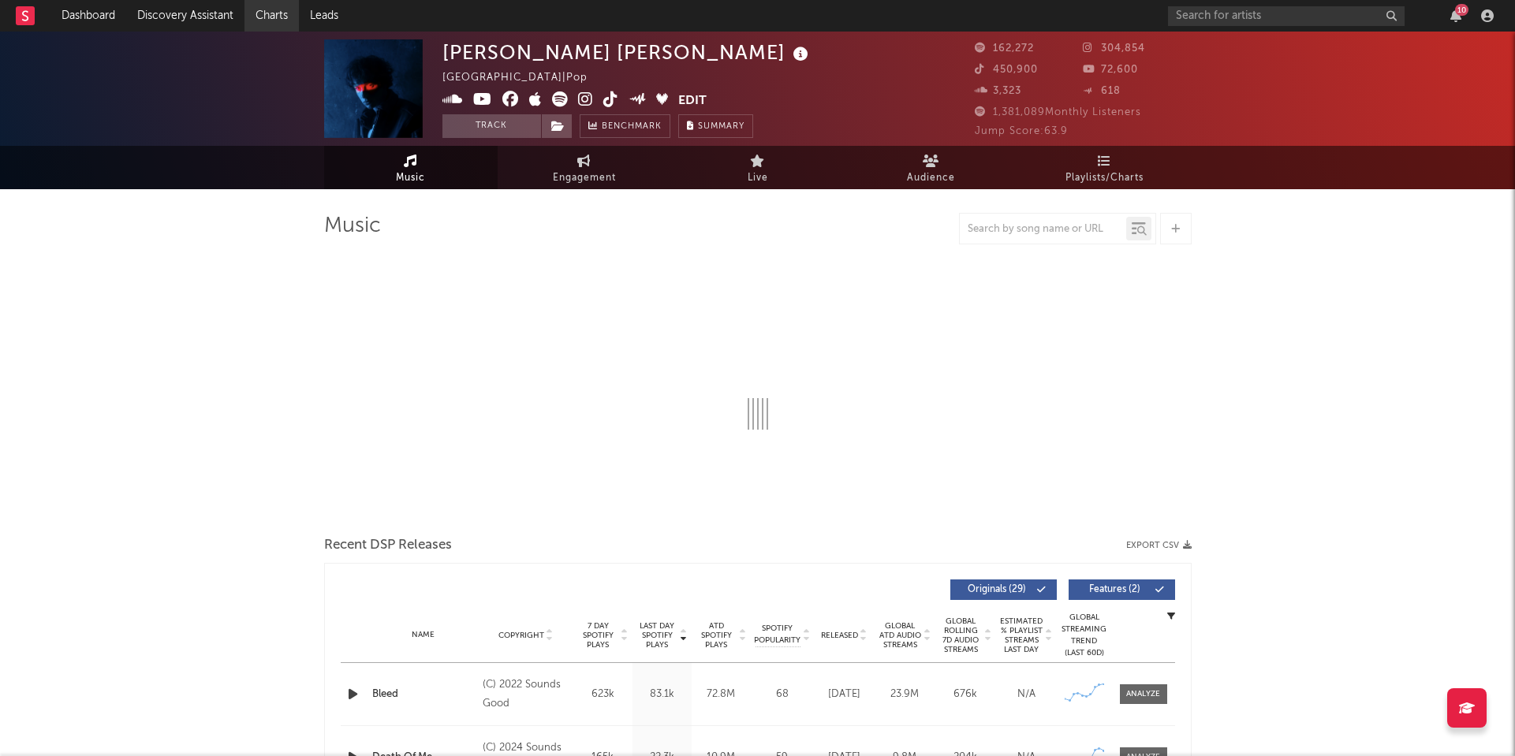
select select "6m"
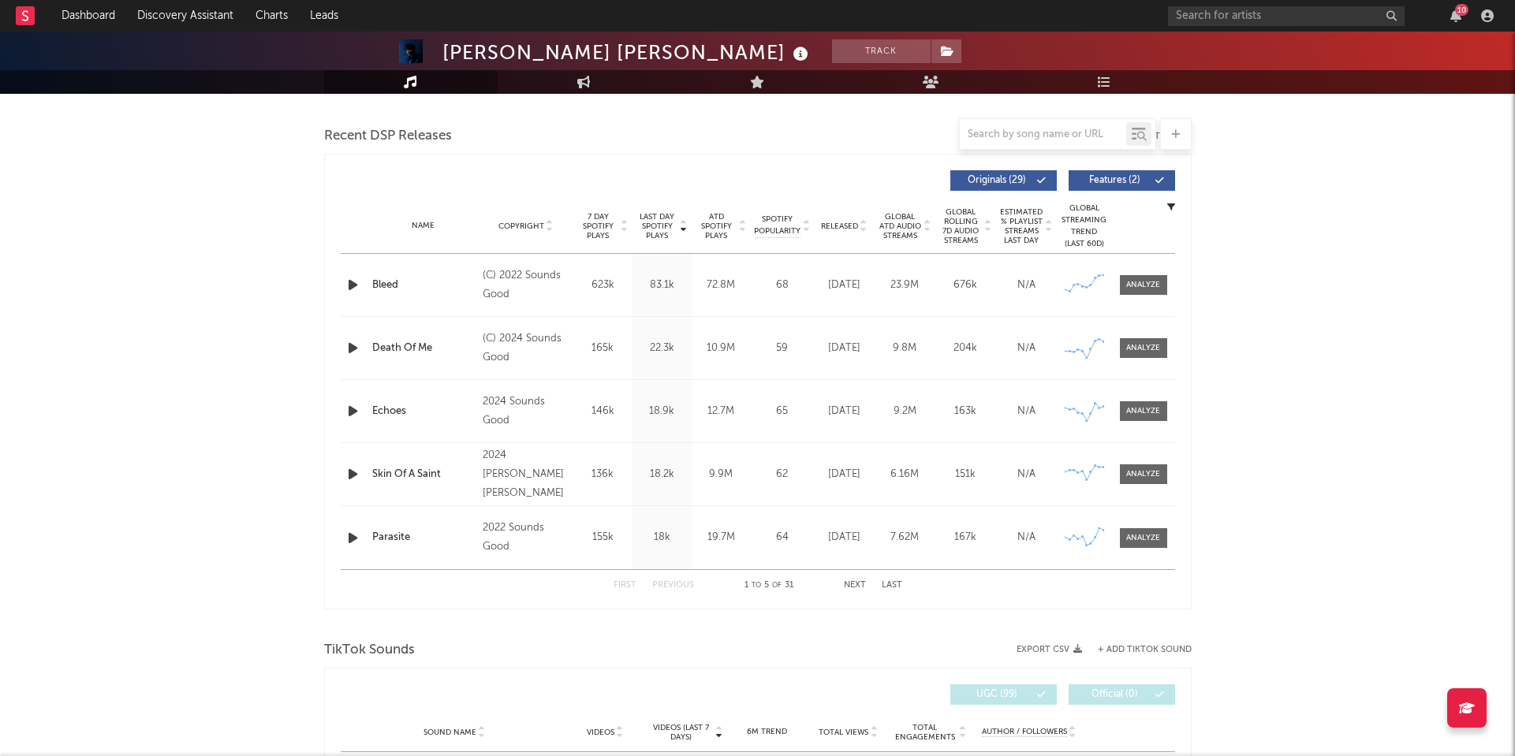
scroll to position [546, 0]
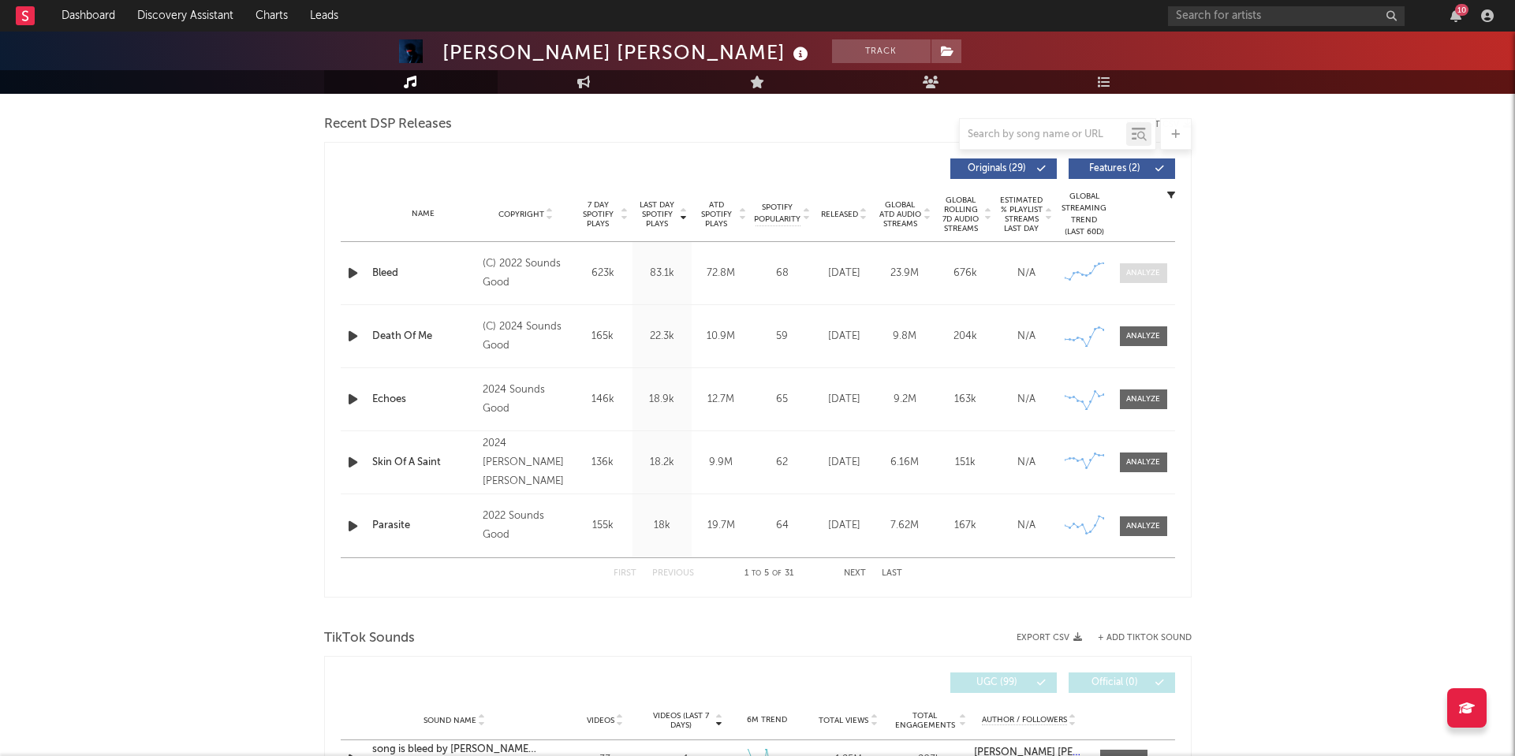
click at [1142, 268] on div at bounding box center [1143, 273] width 34 height 12
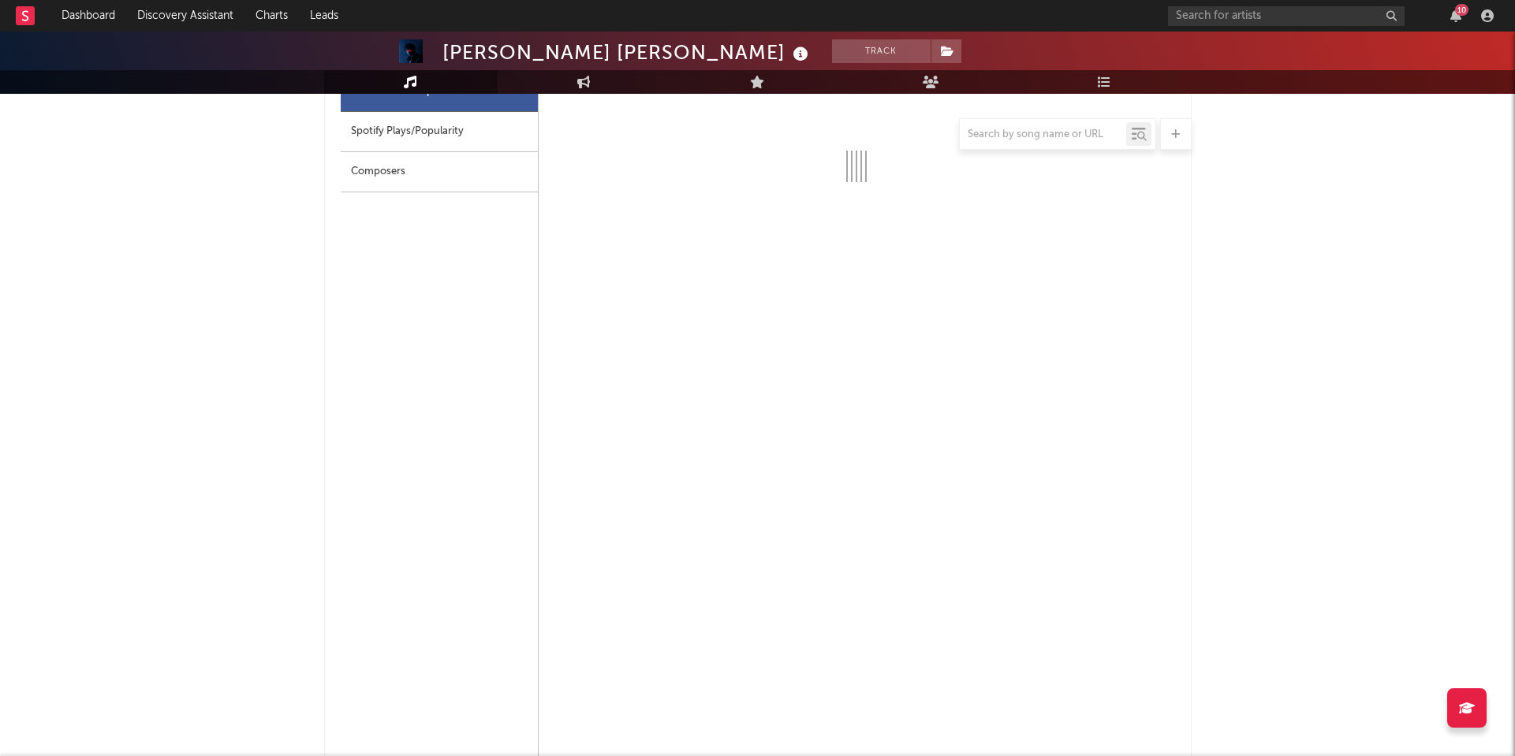
scroll to position [740, 0]
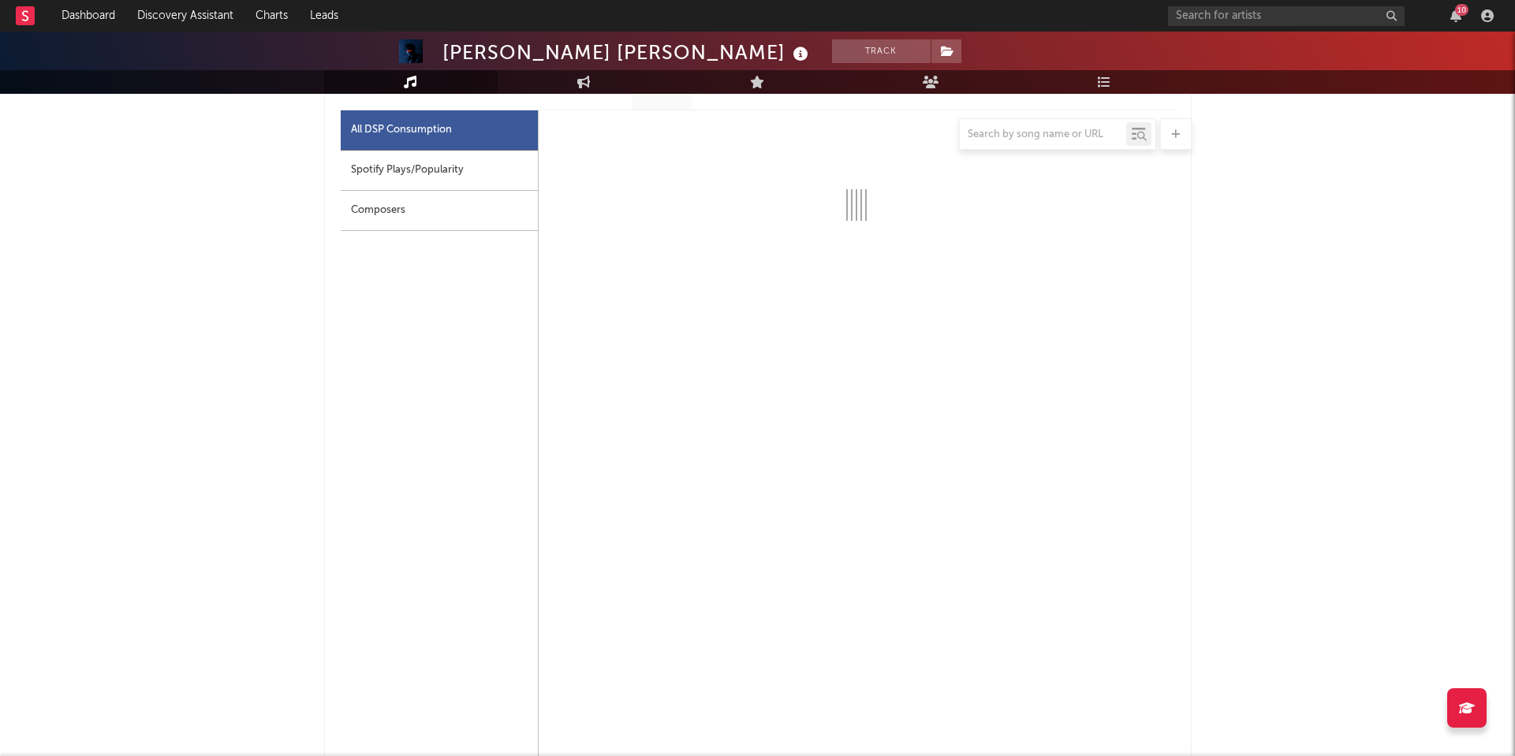
select select "6m"
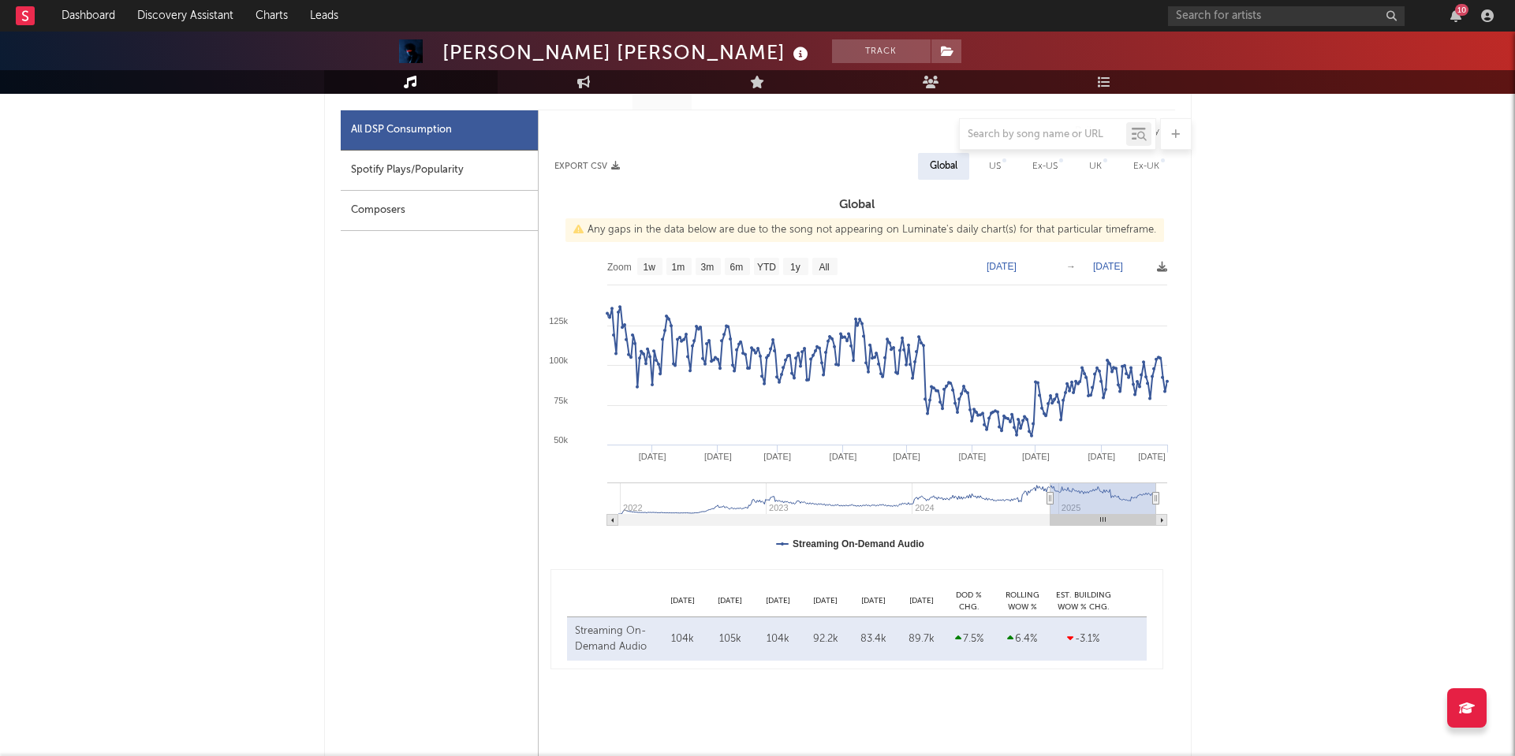
drag, startPoint x: 1081, startPoint y: 501, endPoint x: 1049, endPoint y: 505, distance: 31.8
click at [1049, 505] on icon at bounding box center [1049, 499] width 6 height 12
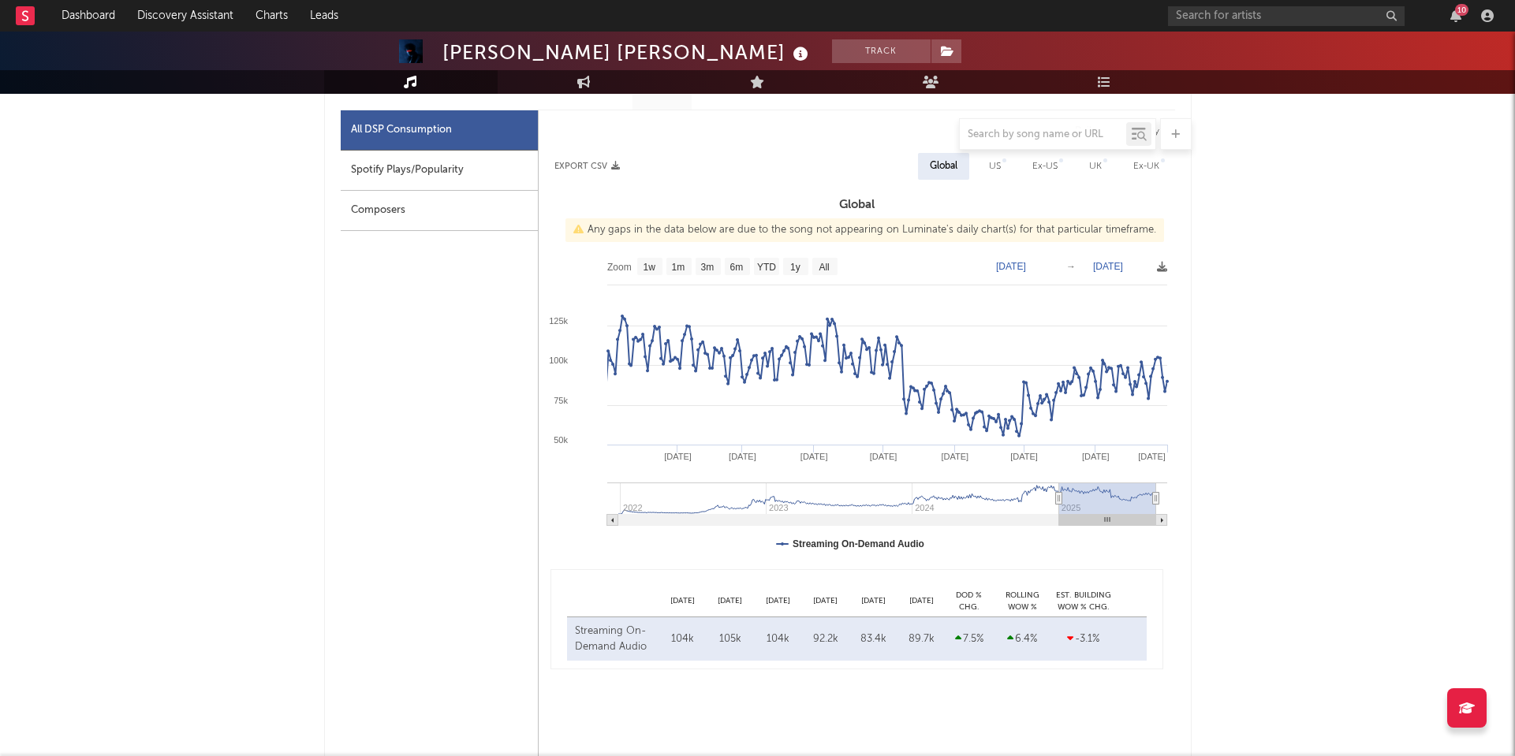
type input "[DATE]"
select select "6m"
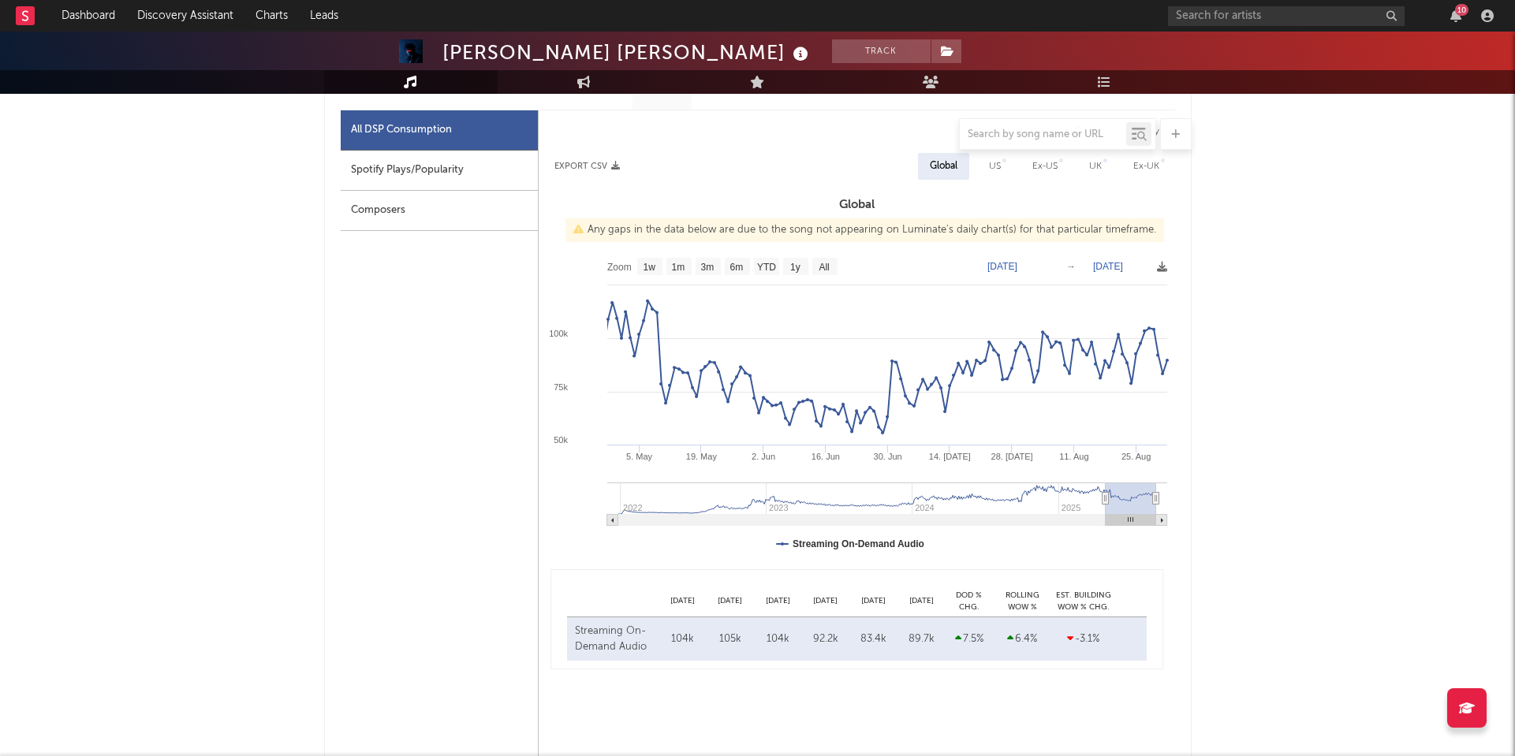
drag, startPoint x: 1053, startPoint y: 496, endPoint x: 1105, endPoint y: 490, distance: 52.4
click at [1105, 490] on g at bounding box center [887, 504] width 560 height 43
click at [1101, 501] on icon at bounding box center [1101, 499] width 6 height 12
type input "[DATE]"
select select "6m"
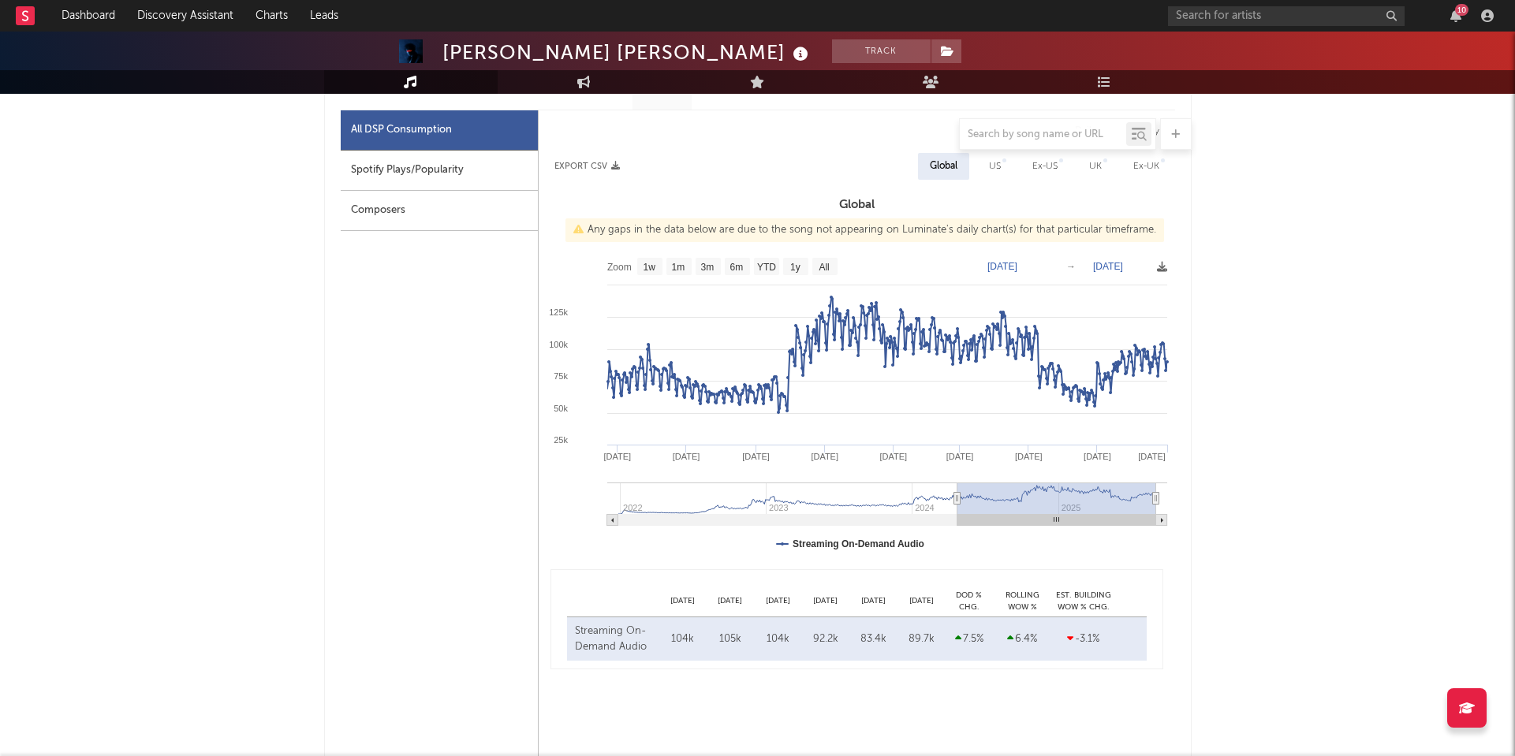
drag, startPoint x: 1103, startPoint y: 497, endPoint x: 956, endPoint y: 479, distance: 148.5
click at [956, 479] on icon "Created with Highcharts 10.3.3 Sep '[DATE] [DATE] '[DATE] Jan '[DATE] Sep '[DAT…" at bounding box center [856, 407] width 636 height 315
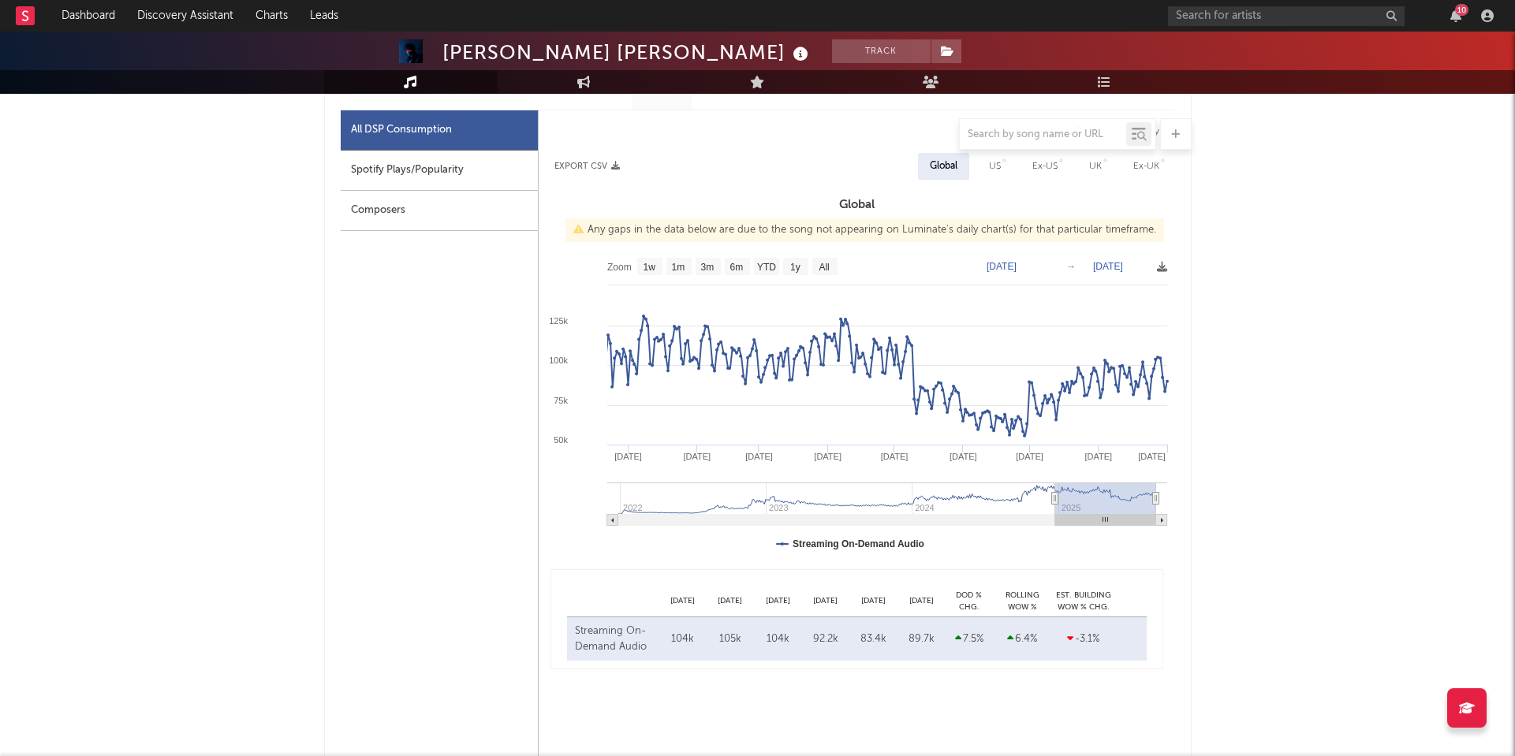
type input "[DATE]"
select select "6m"
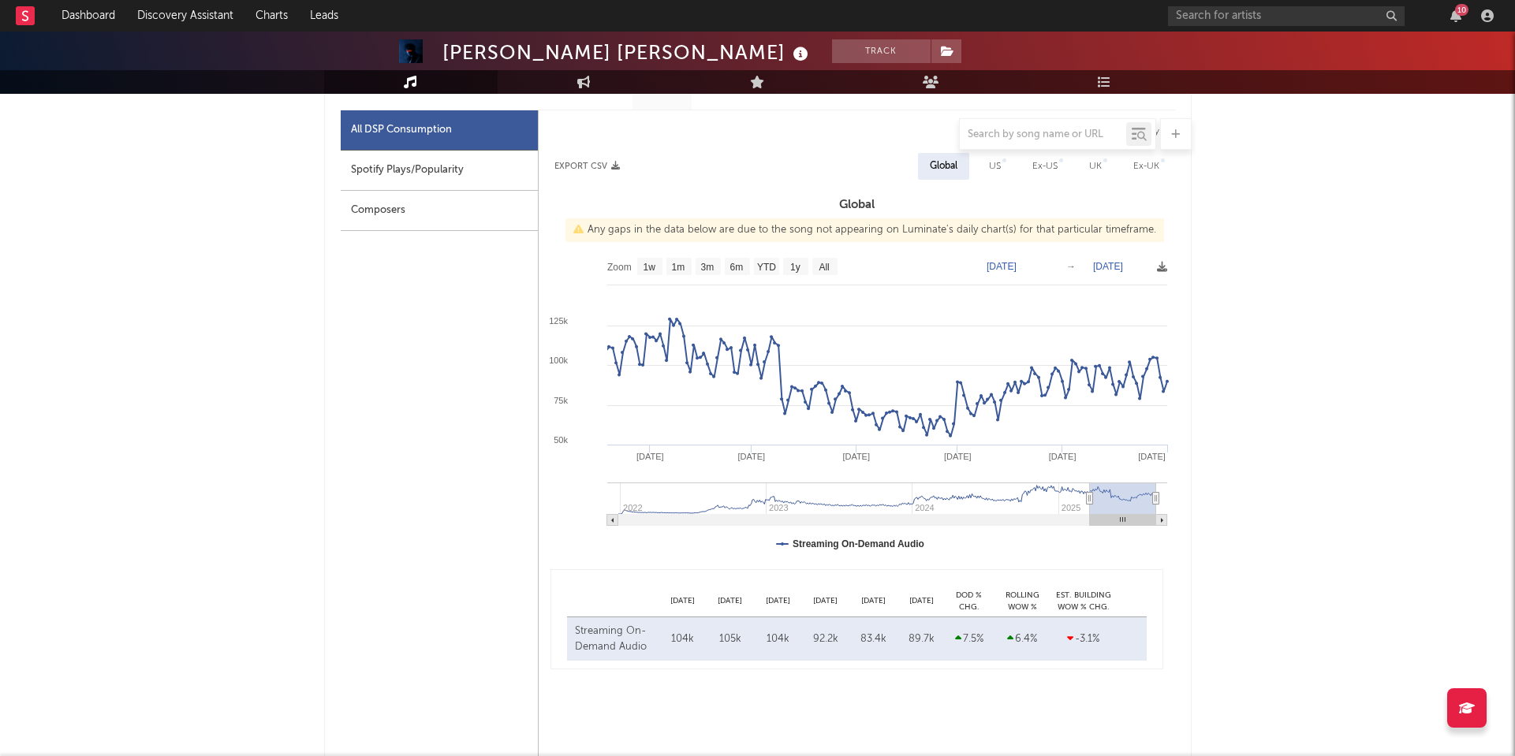
drag, startPoint x: 957, startPoint y: 496, endPoint x: 1090, endPoint y: 504, distance: 132.7
click at [1090, 504] on icon at bounding box center [1089, 499] width 6 height 12
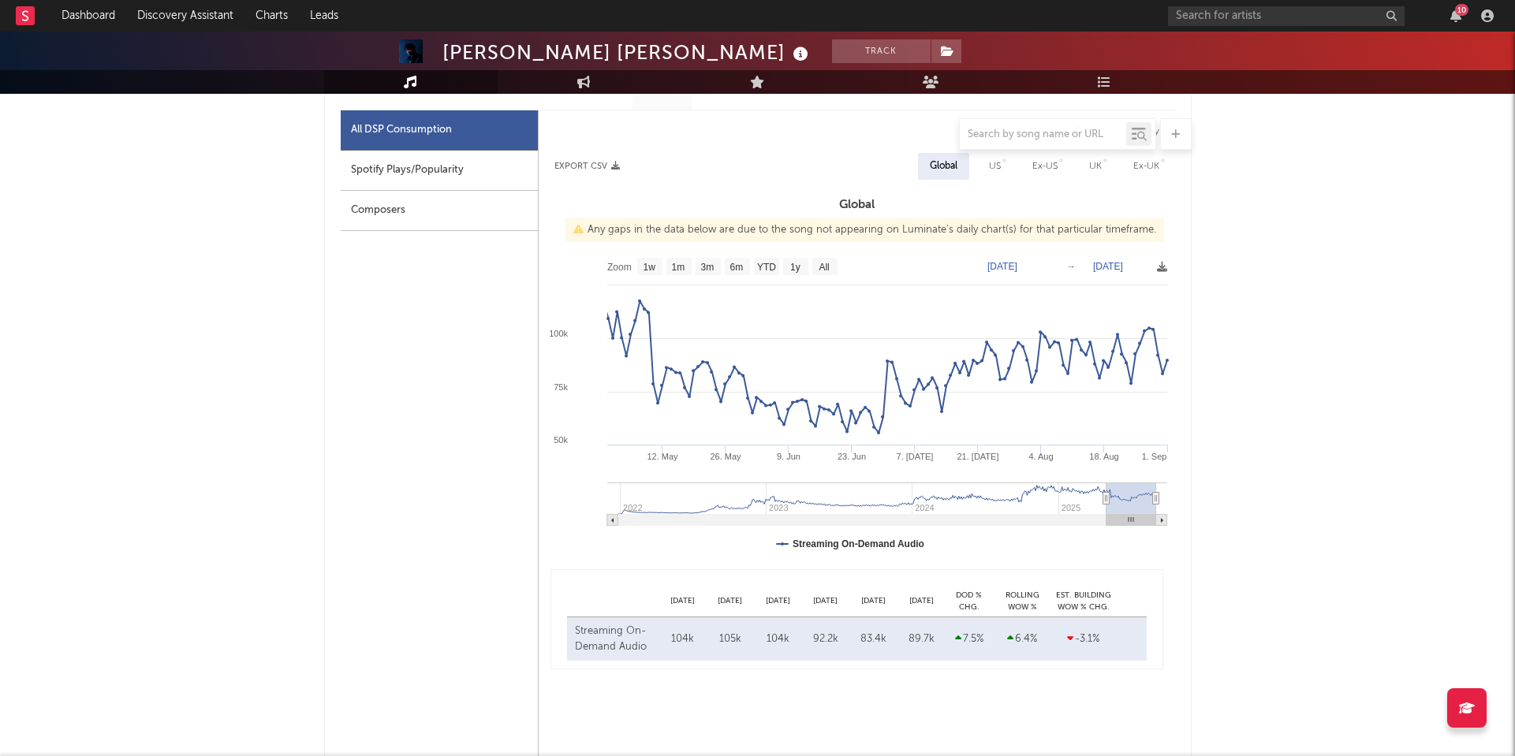
drag, startPoint x: 1090, startPoint y: 501, endPoint x: 1105, endPoint y: 501, distance: 15.8
click at [1105, 501] on icon at bounding box center [1105, 499] width 6 height 12
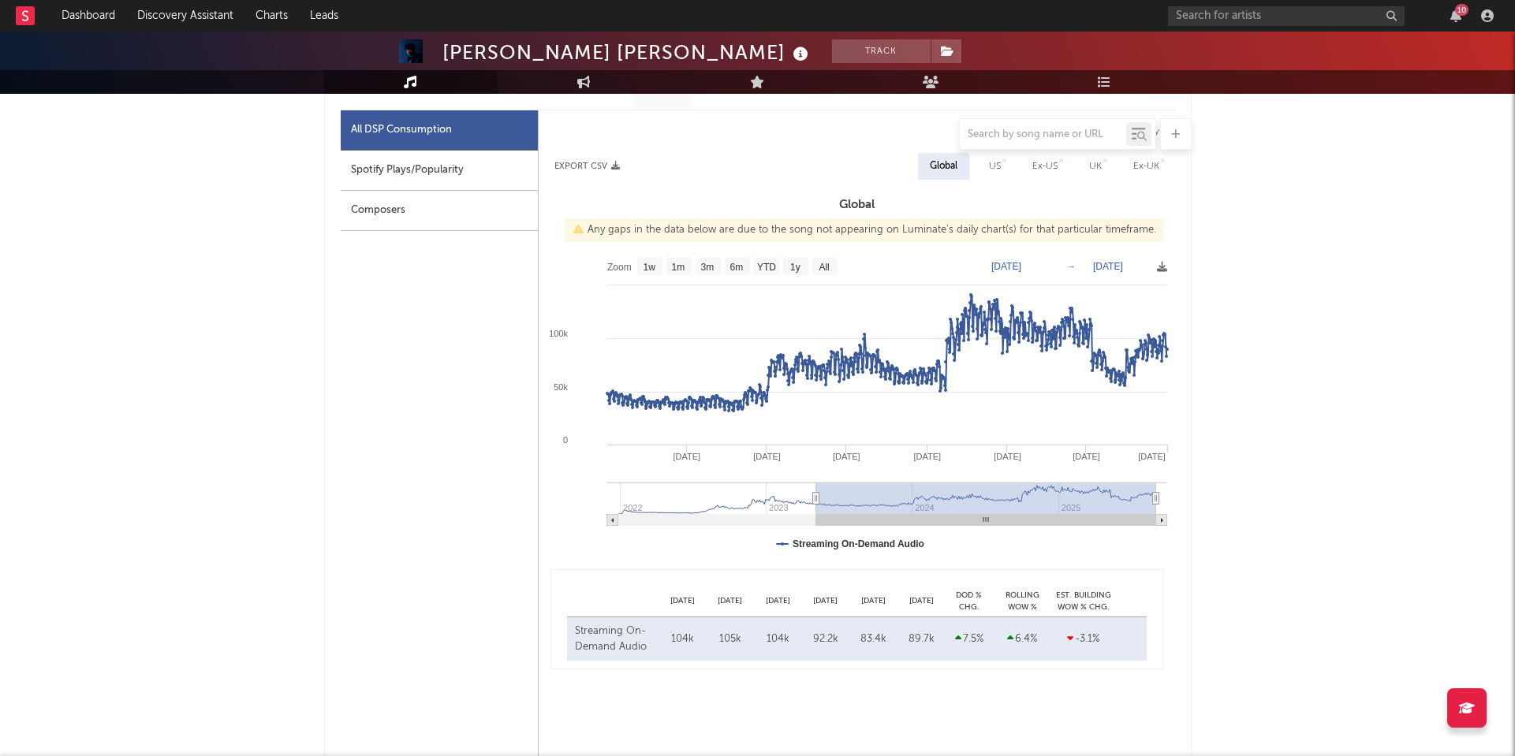
drag, startPoint x: 1105, startPoint y: 501, endPoint x: 816, endPoint y: 503, distance: 289.4
click at [816, 503] on icon at bounding box center [815, 499] width 6 height 12
type input "[DATE]"
click at [684, 497] on g at bounding box center [887, 504] width 560 height 43
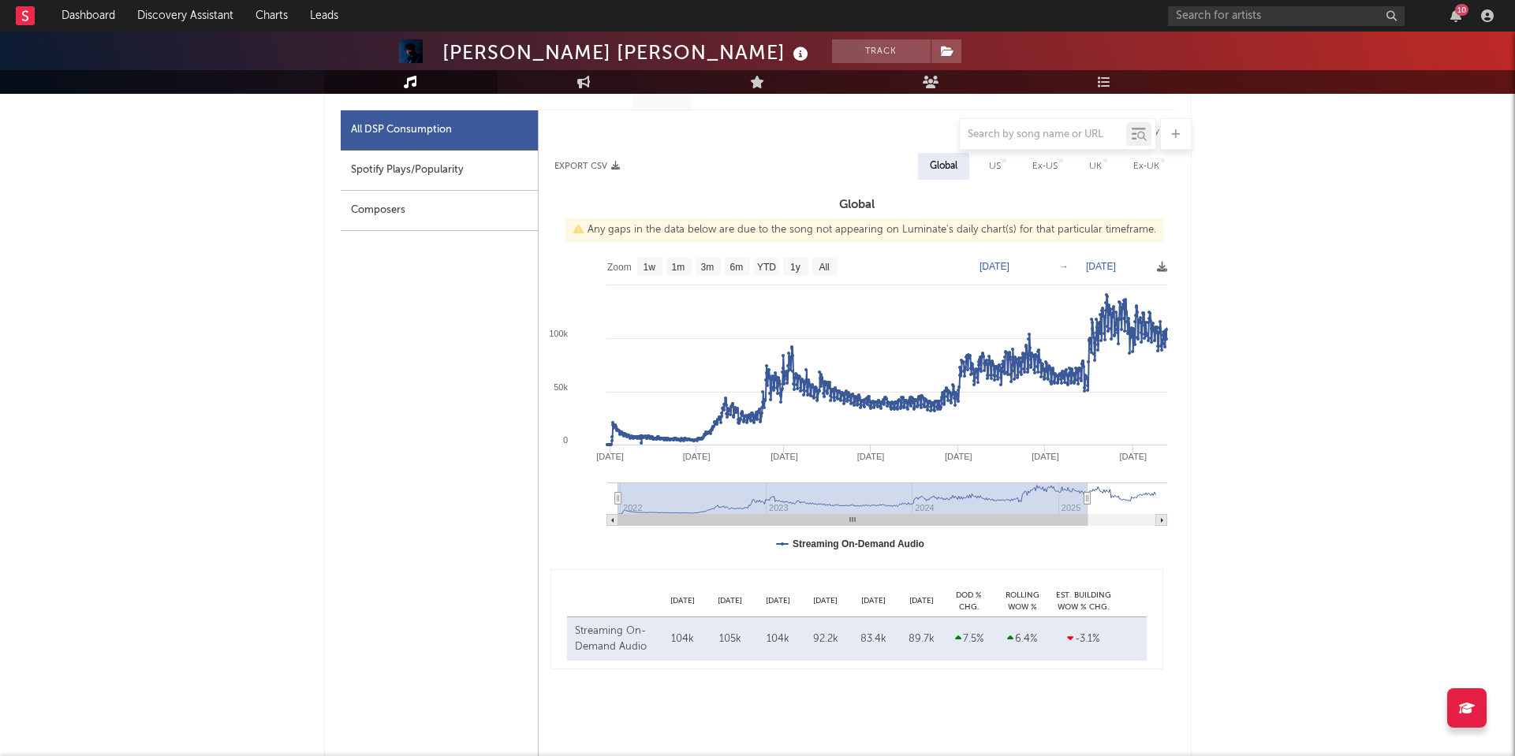
drag, startPoint x: 956, startPoint y: 494, endPoint x: 1246, endPoint y: 517, distance: 291.0
type input "[DATE]"
select select "All"
type input "[DATE]"
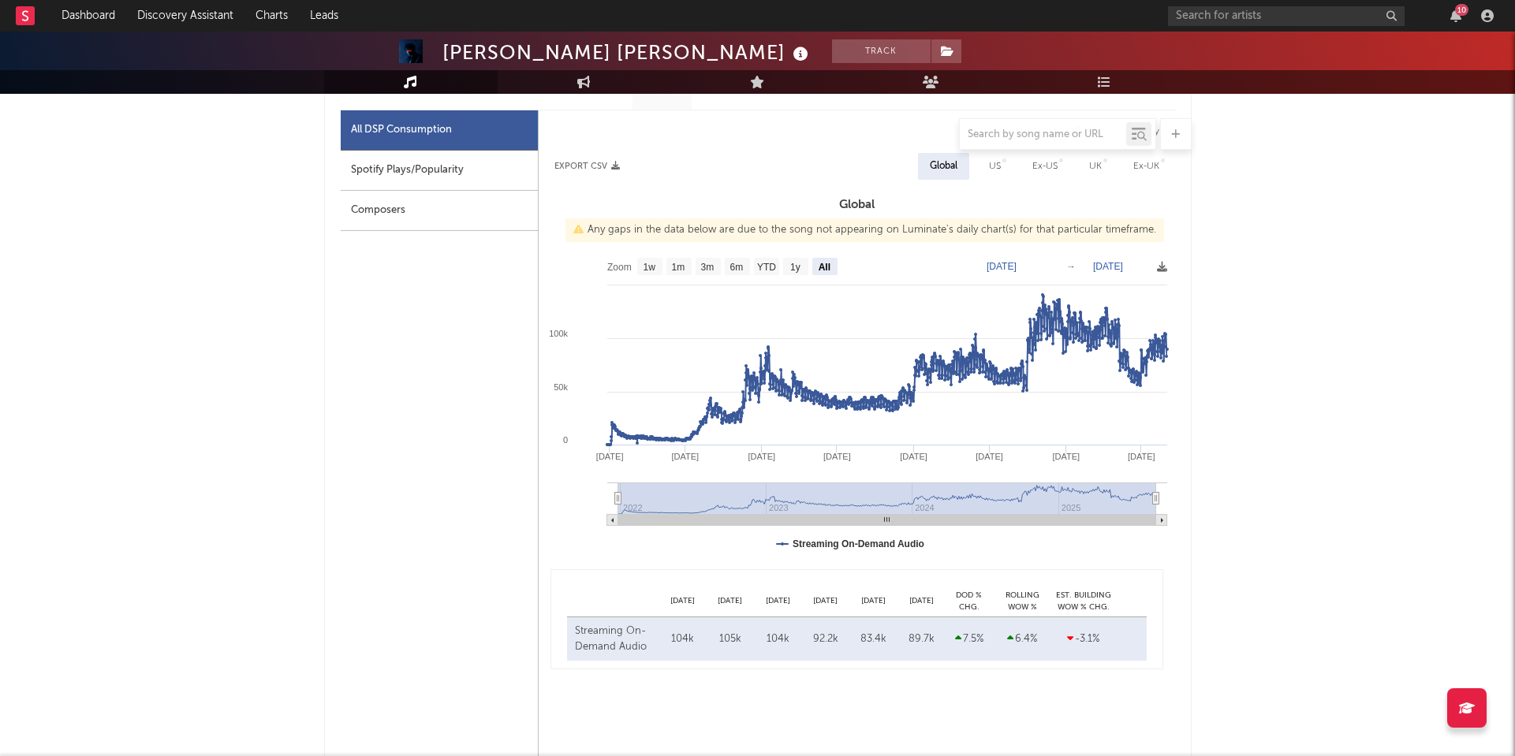
drag, startPoint x: 1086, startPoint y: 501, endPoint x: 1213, endPoint y: 500, distance: 126.2
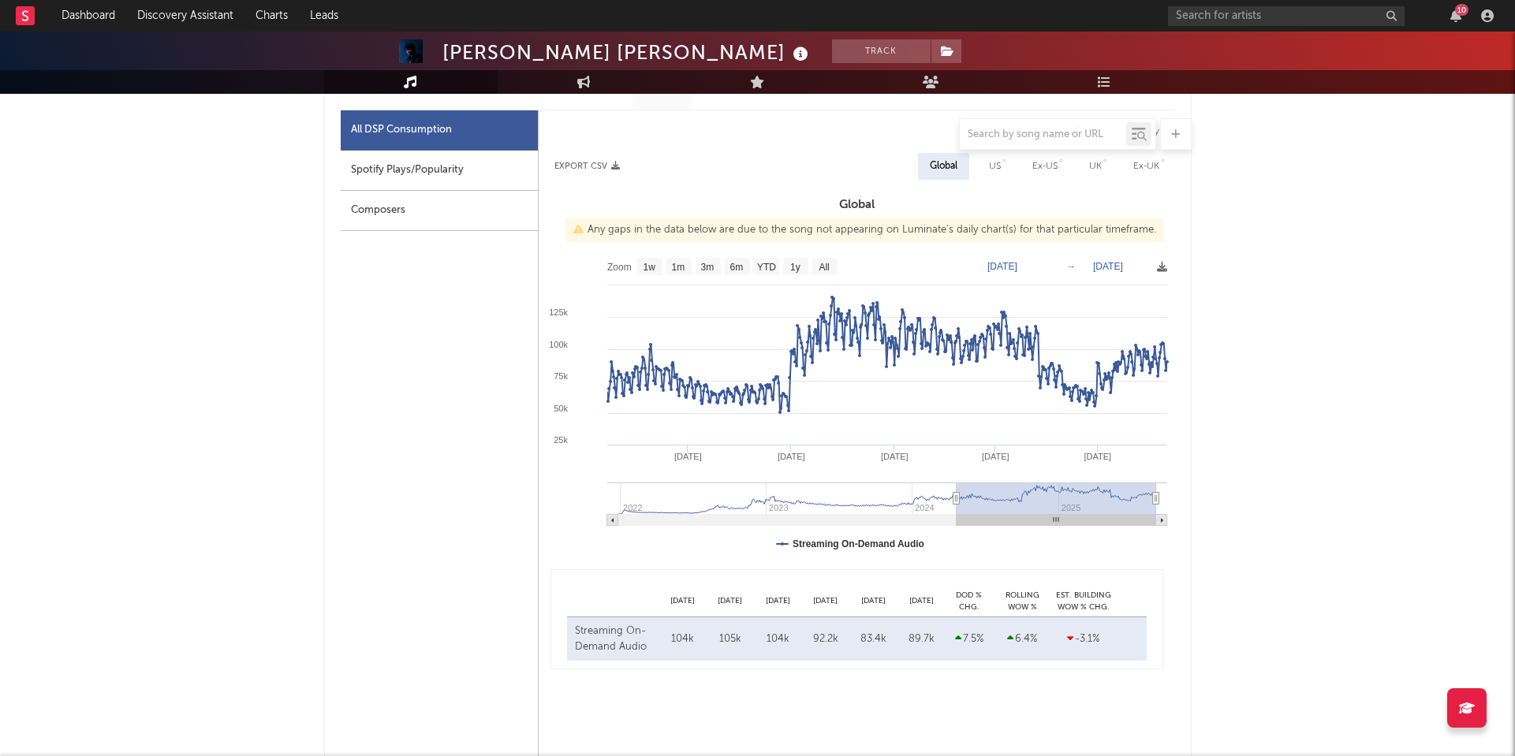
type input "[DATE]"
select select "6m"
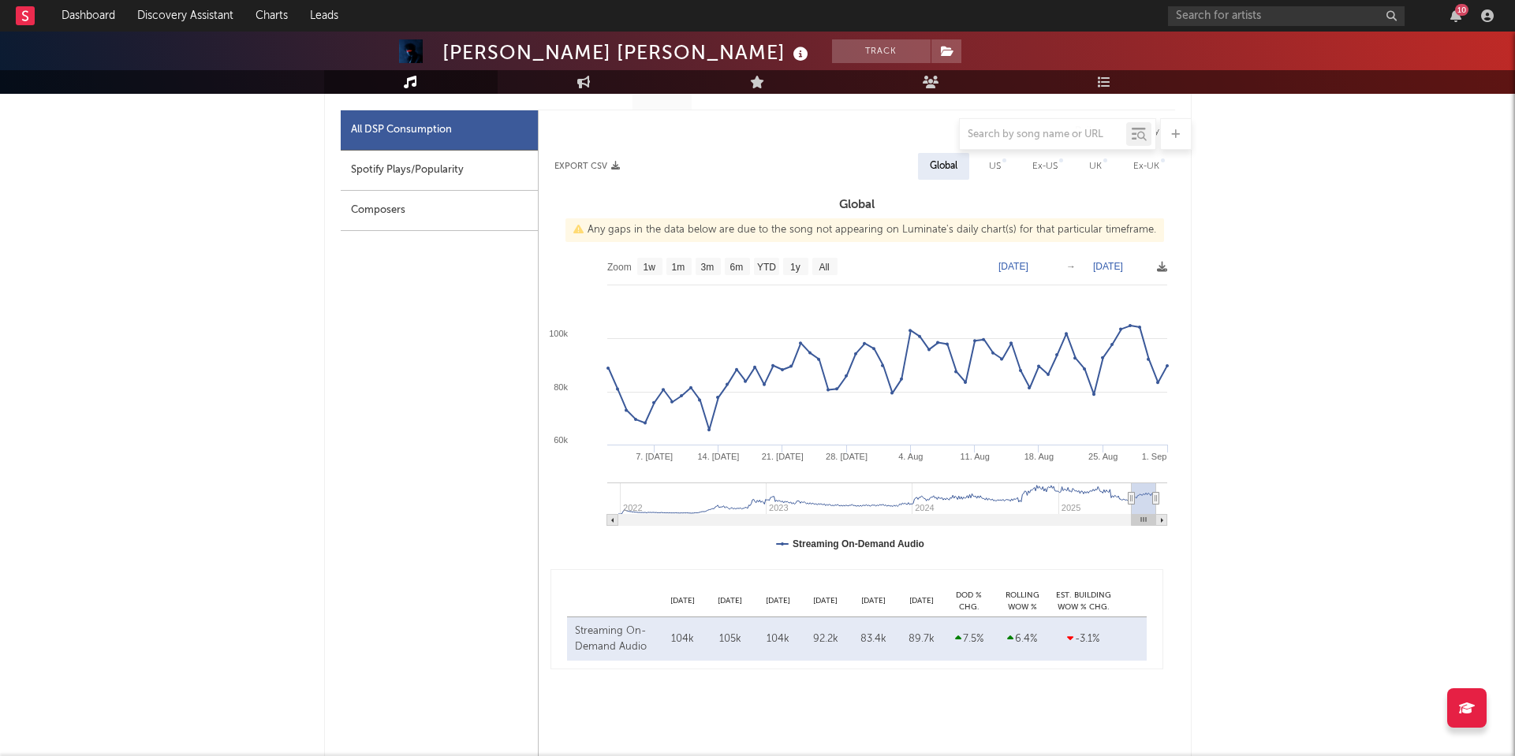
type input "[DATE]"
select select "3m"
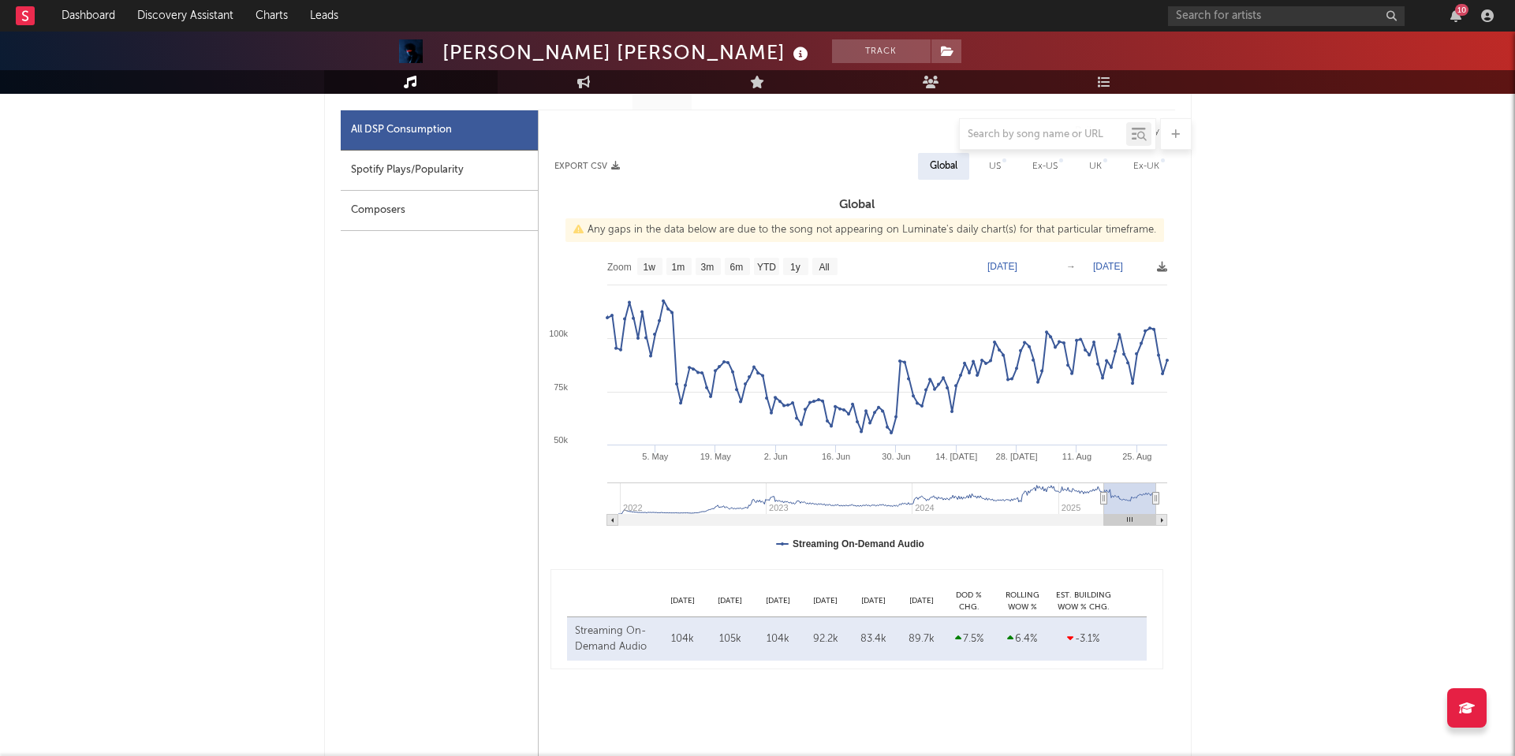
type input "[DATE]"
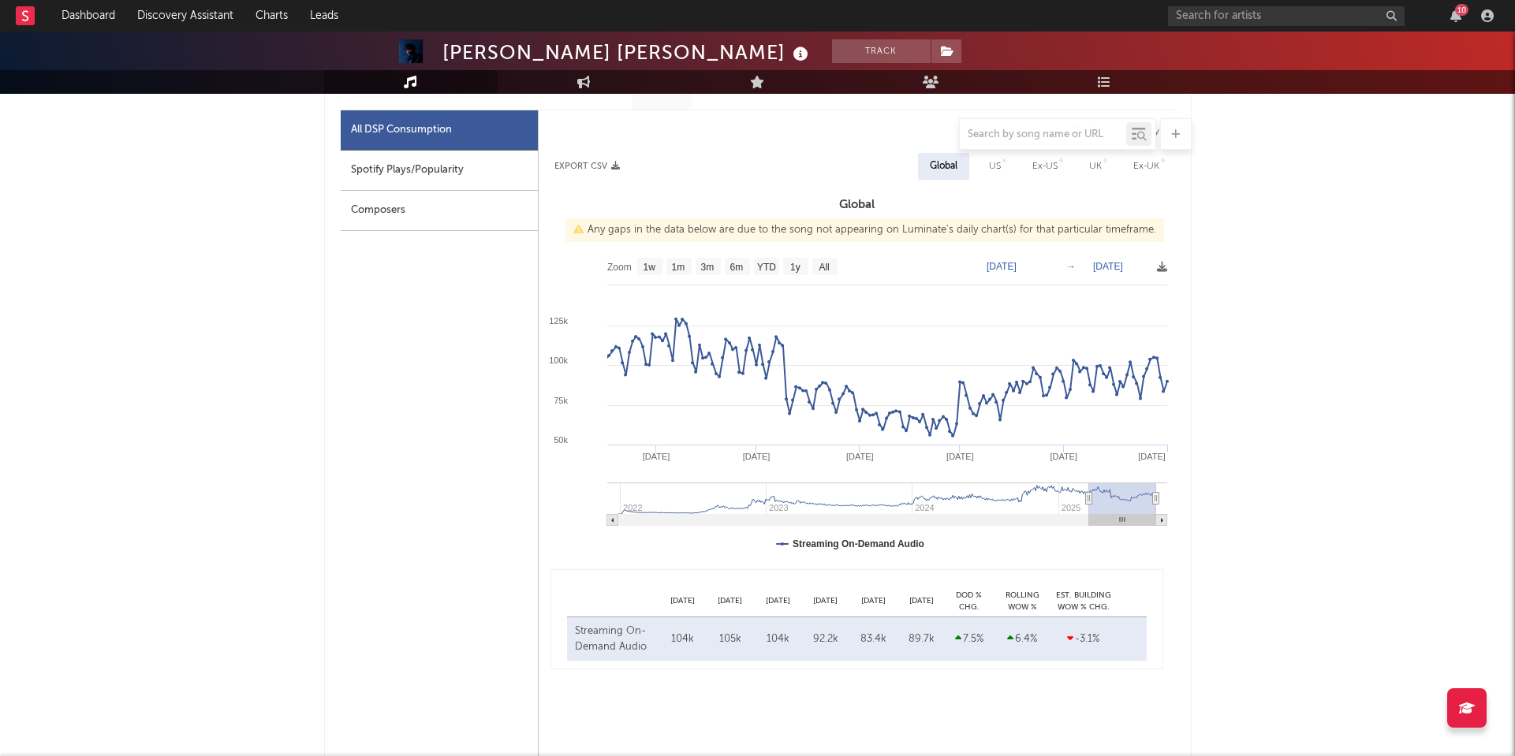
select select "6m"
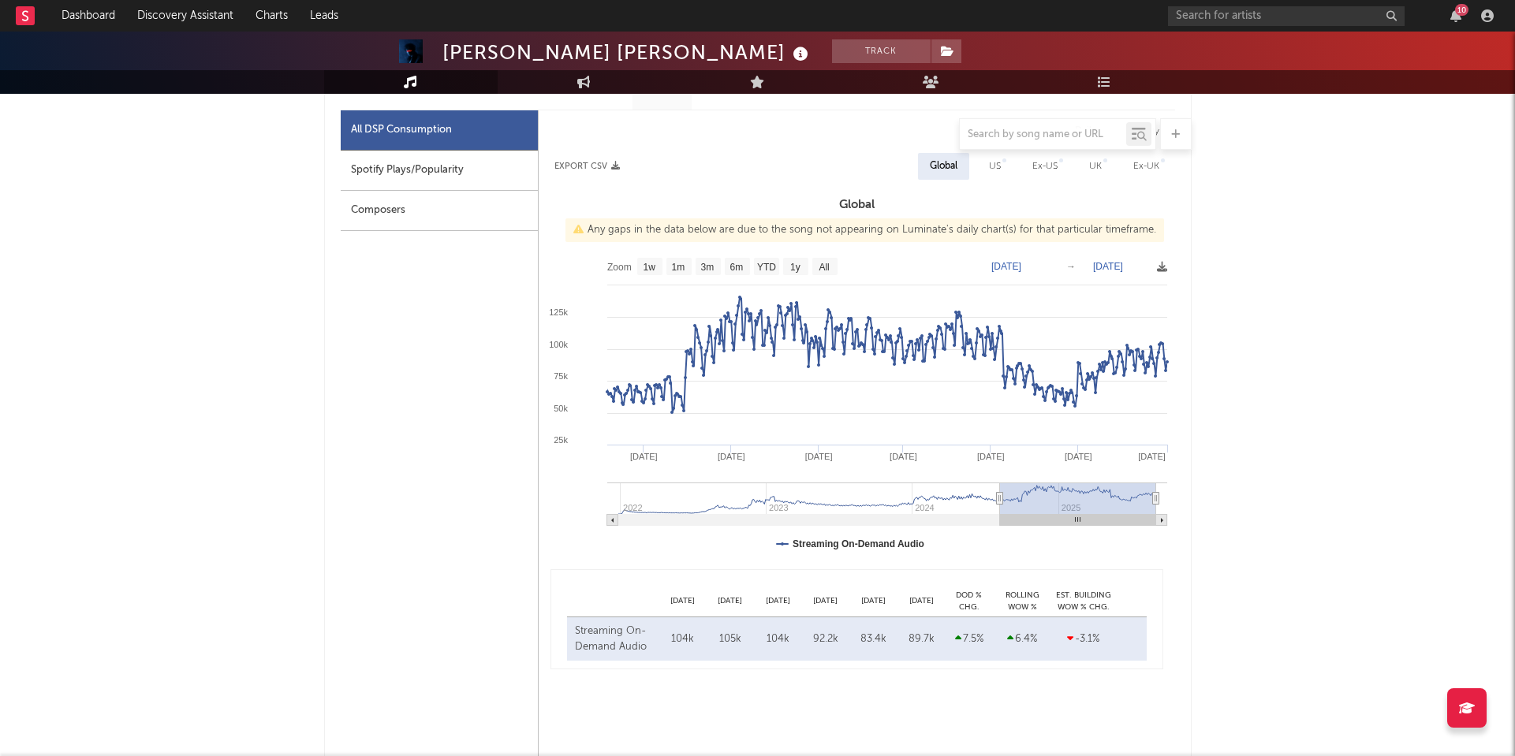
type input "[DATE]"
drag, startPoint x: 617, startPoint y: 500, endPoint x: 998, endPoint y: 506, distance: 381.6
click at [998, 506] on g at bounding box center [887, 504] width 560 height 43
click at [1253, 15] on input "text" at bounding box center [1286, 16] width 237 height 20
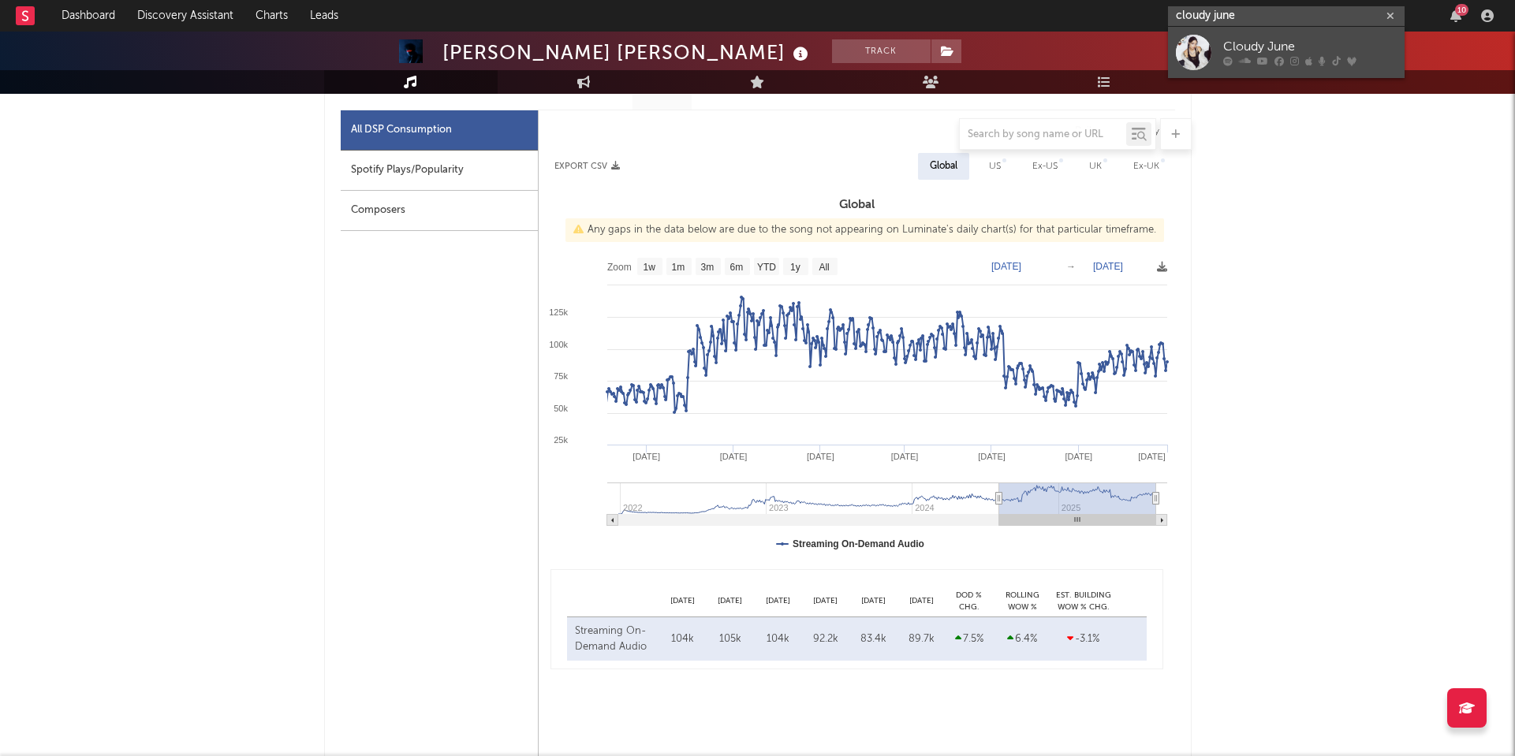
type input "cloudy june"
click at [1272, 48] on div "Cloudy June" at bounding box center [1309, 47] width 173 height 19
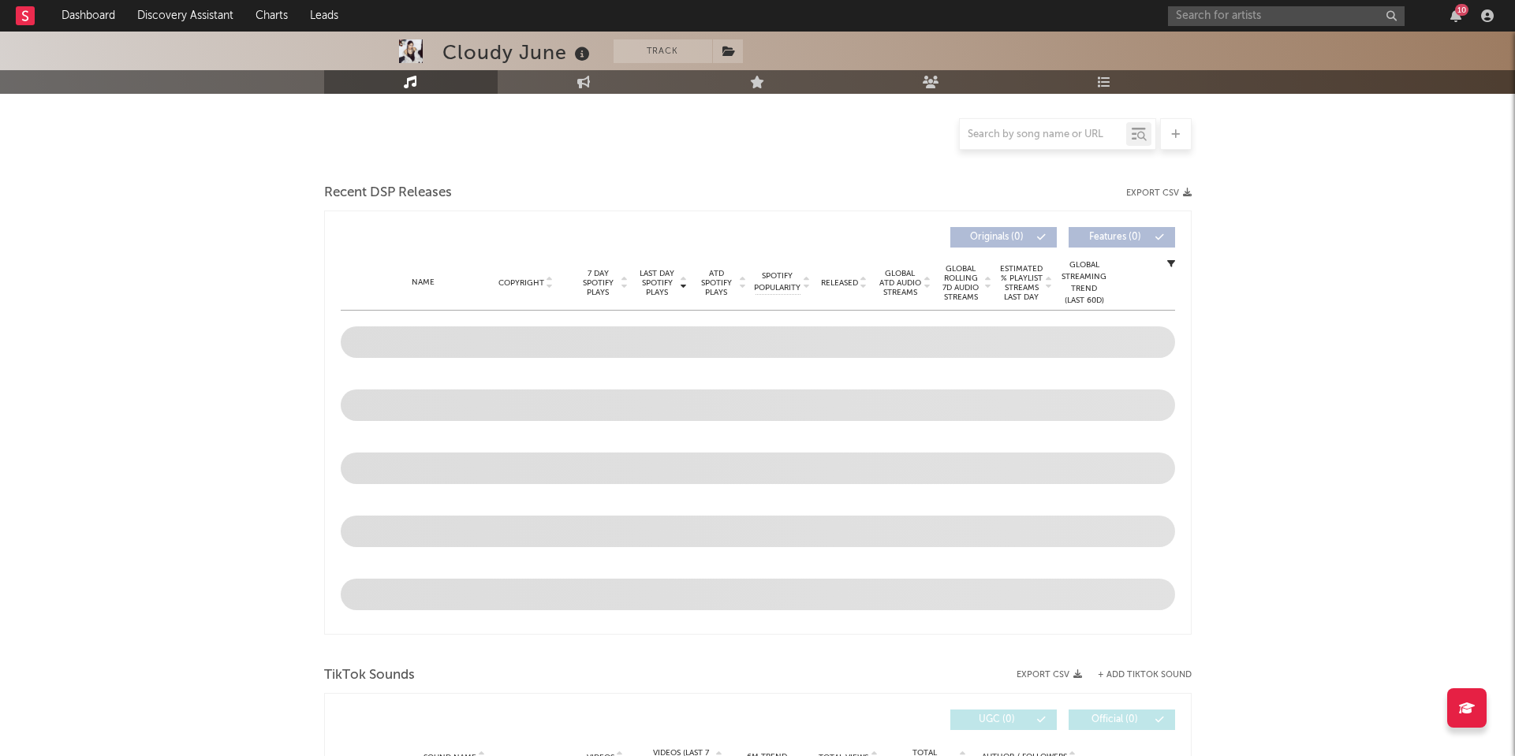
scroll to position [356, 0]
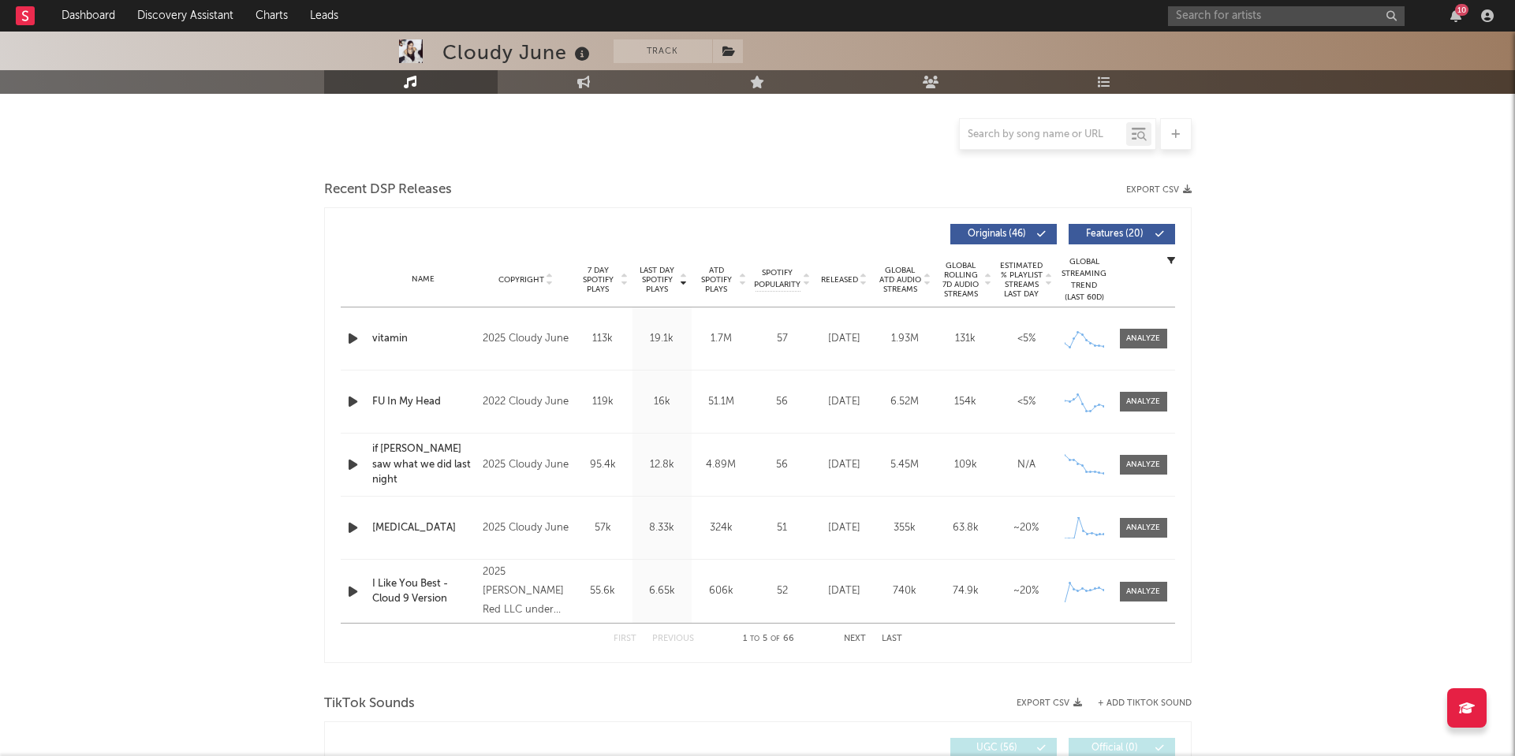
select select "6m"
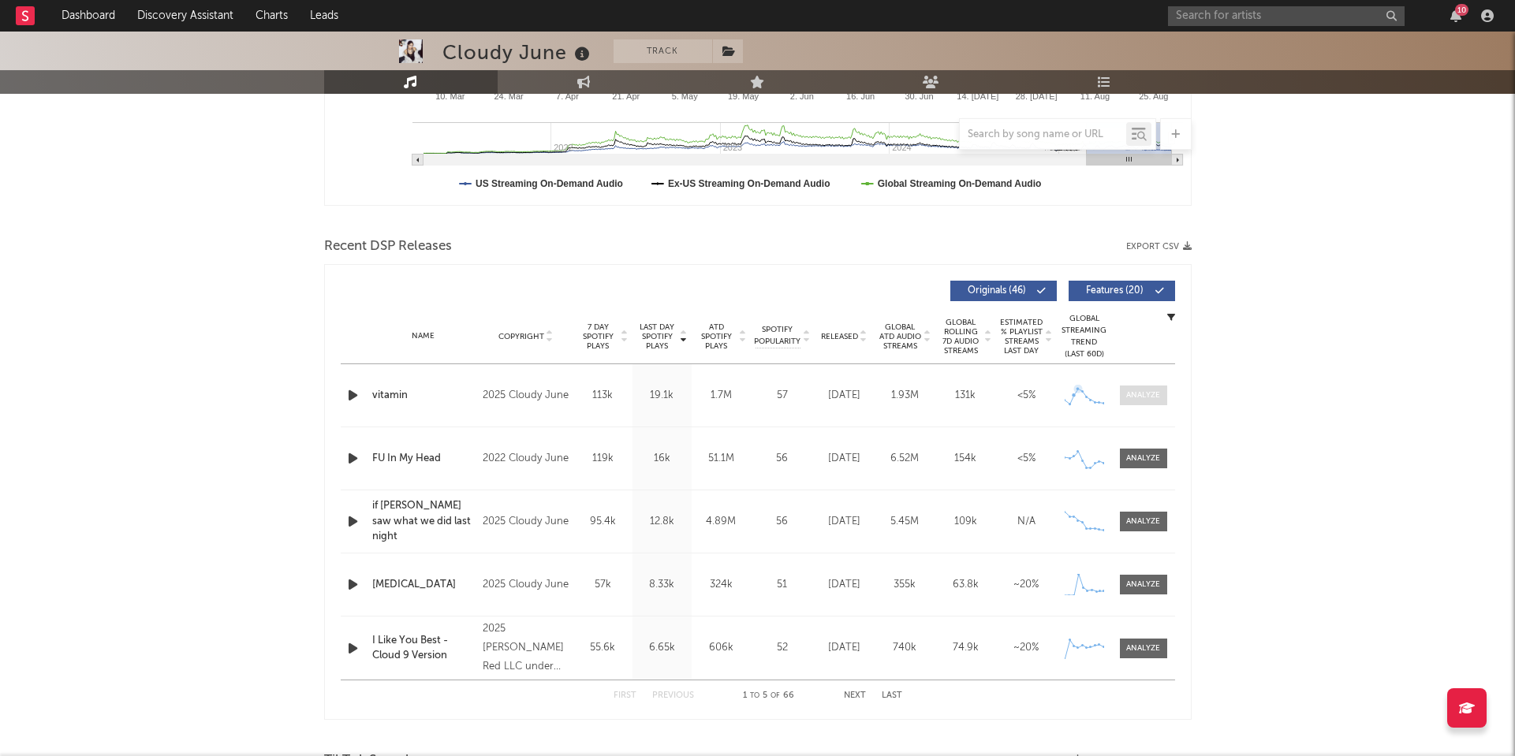
click at [1138, 390] on div at bounding box center [1143, 395] width 34 height 12
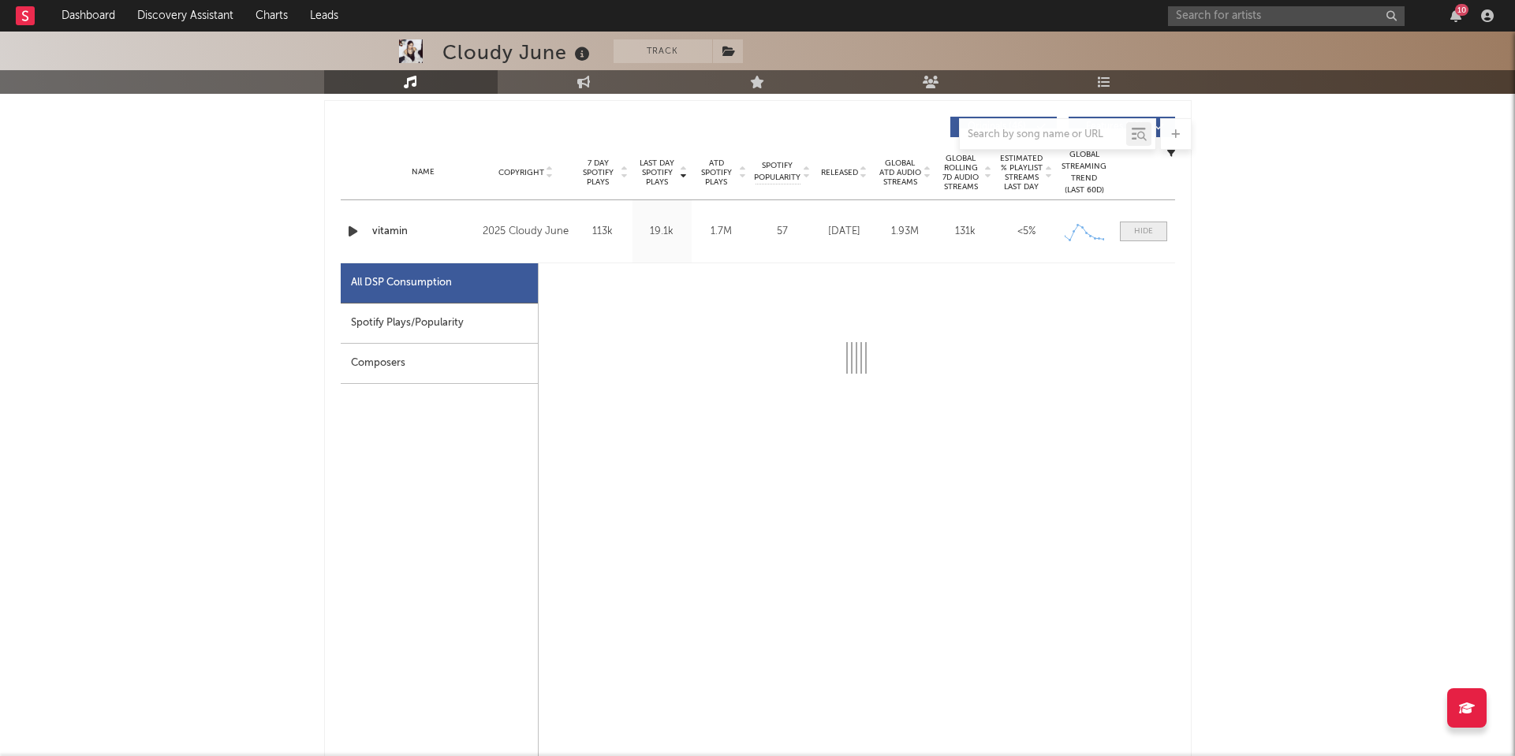
scroll to position [627, 0]
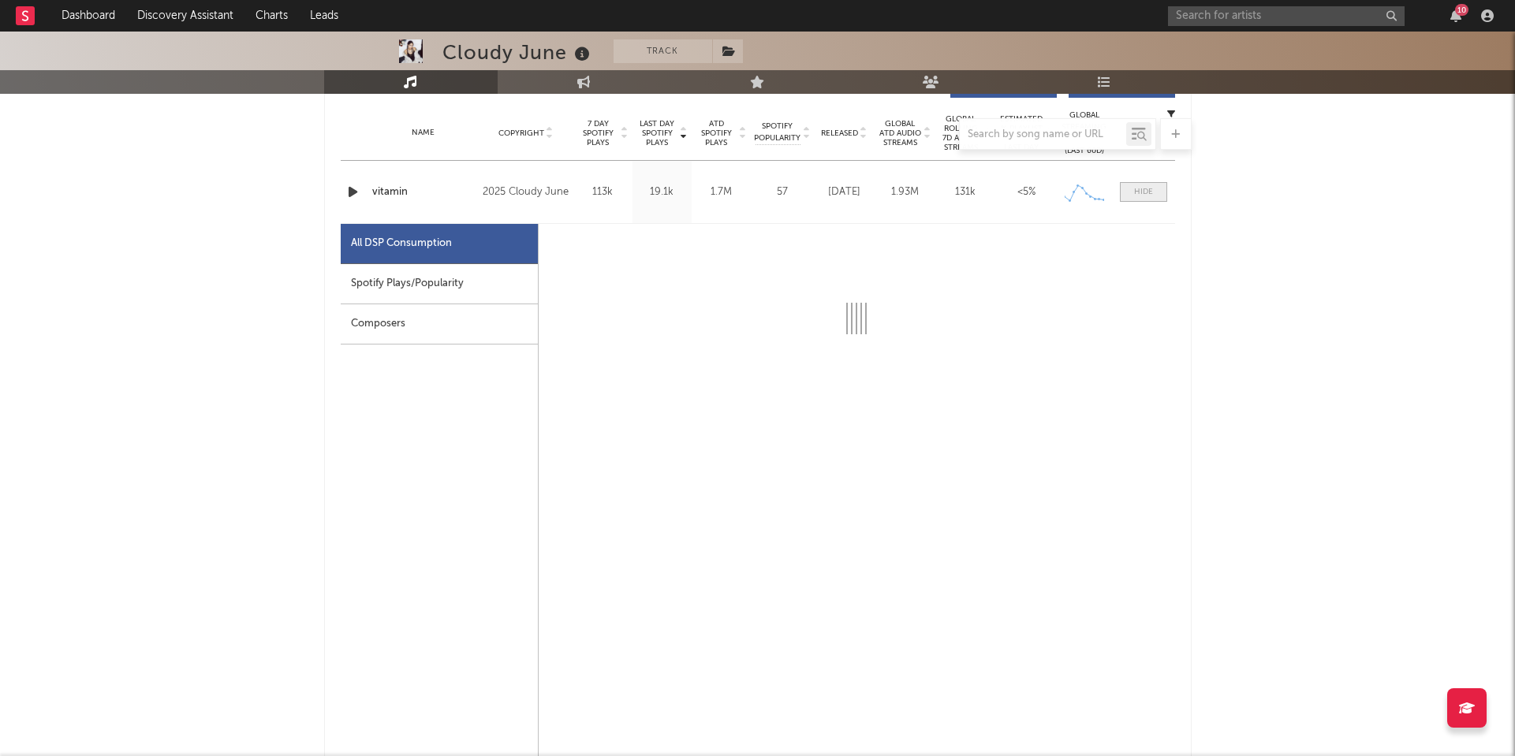
select select "1w"
